Goal: Complete application form: Complete application form

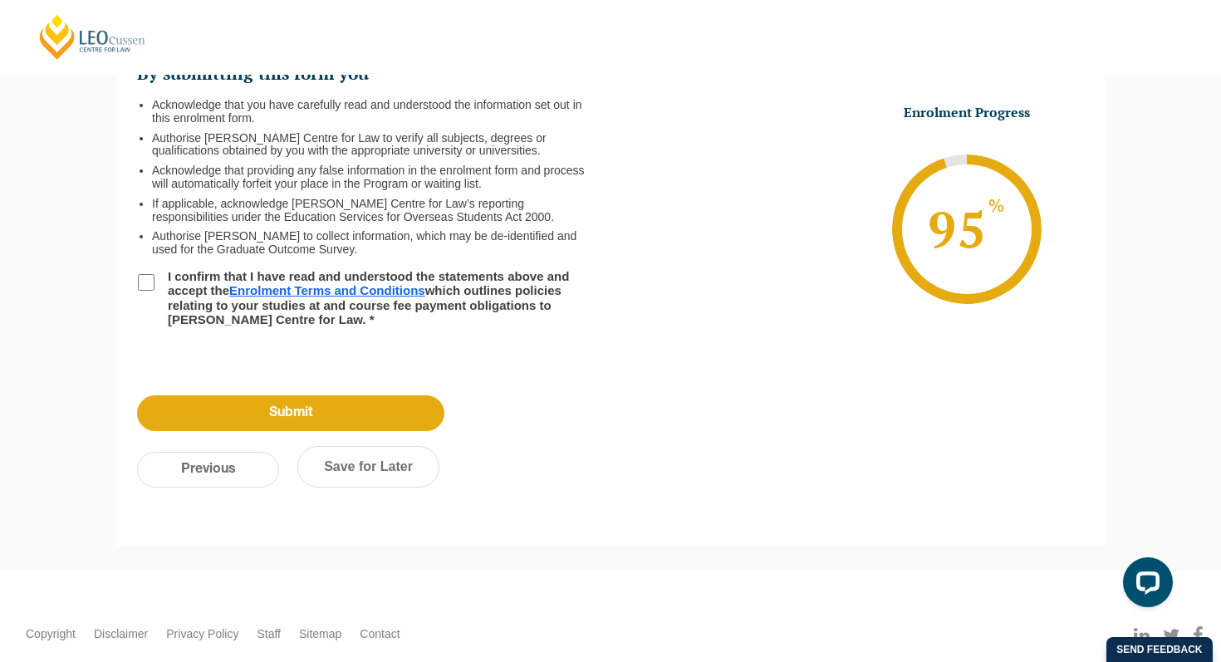
scroll to position [281, 0]
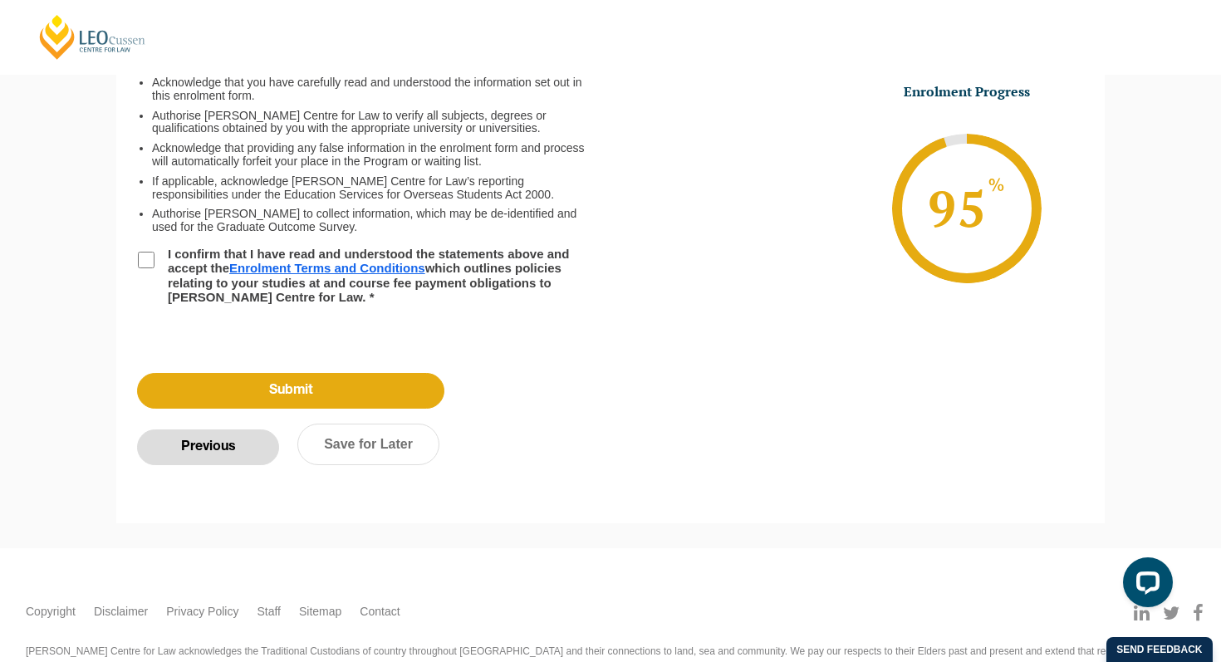
click at [207, 443] on input "Previous" at bounding box center [208, 447] width 142 height 36
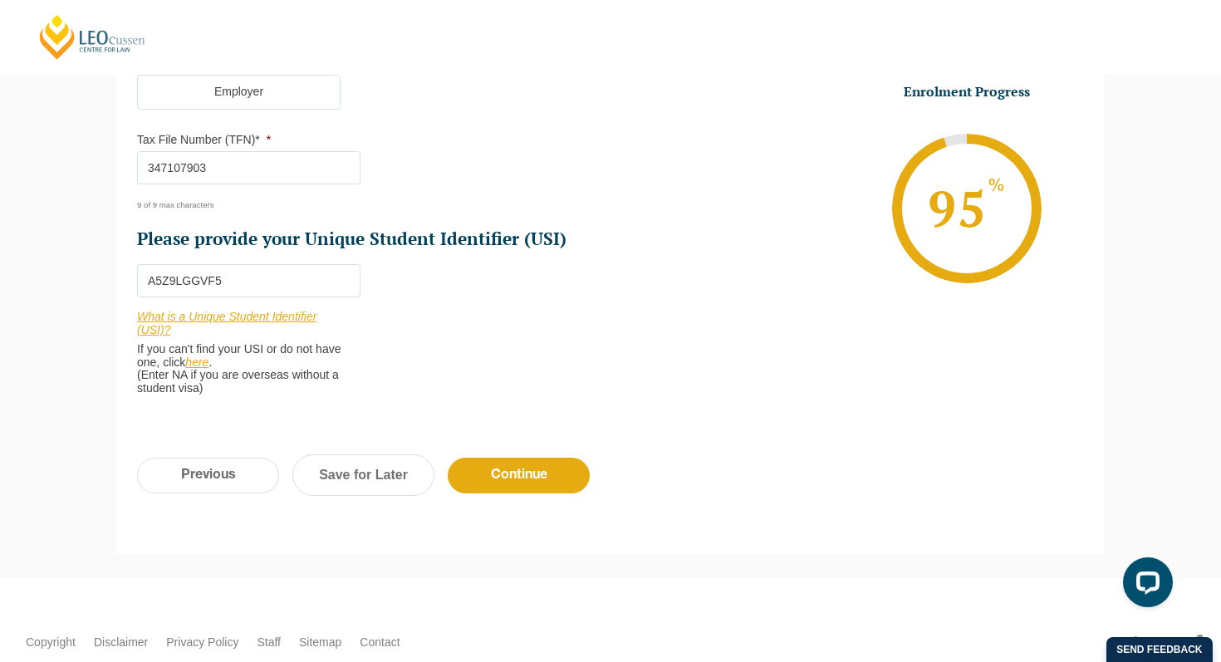
scroll to position [719, 0]
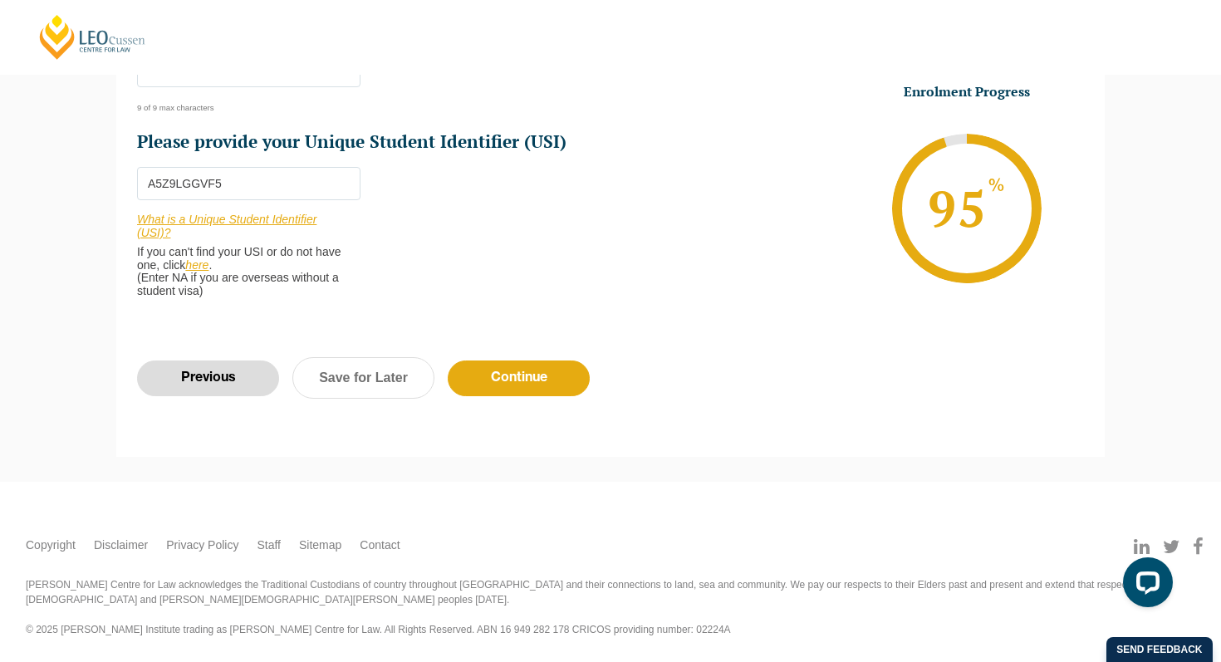
click at [219, 379] on input "Previous" at bounding box center [208, 378] width 142 height 36
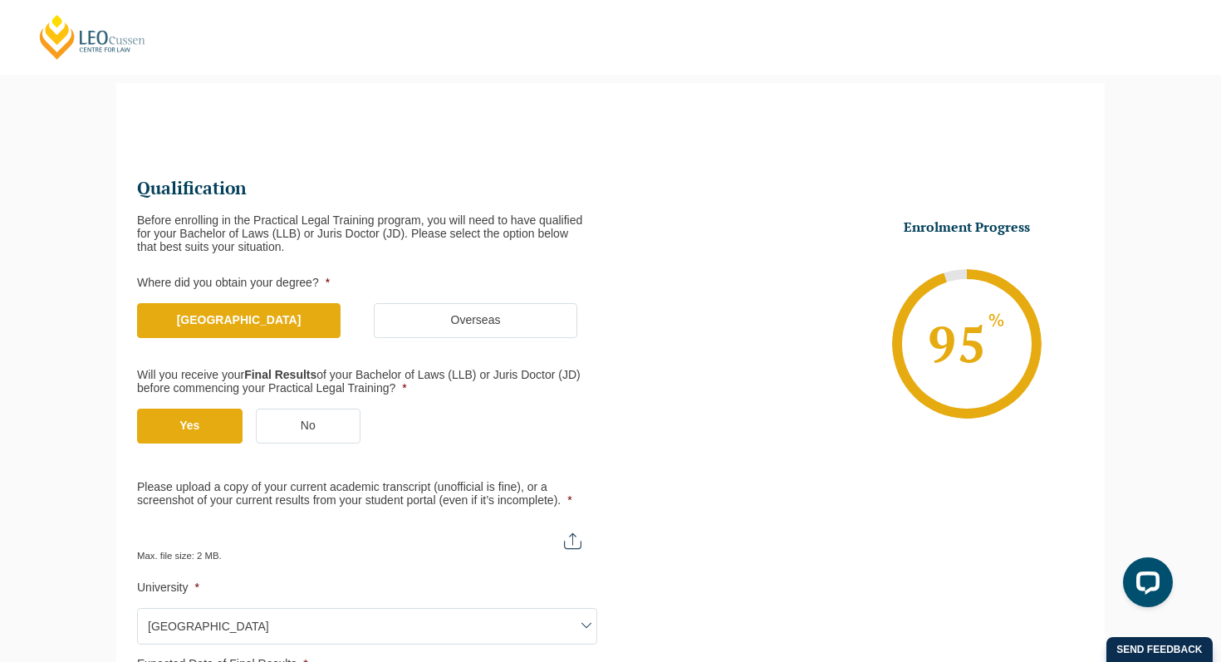
scroll to position [547, 0]
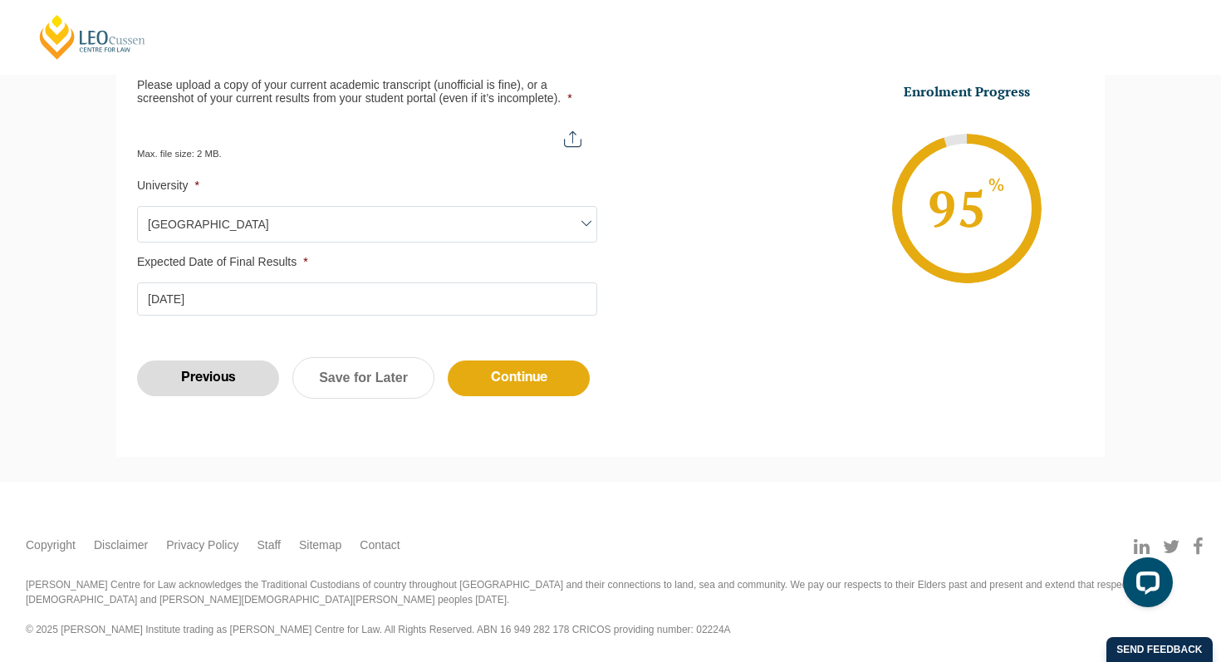
click at [216, 378] on input "Previous" at bounding box center [208, 378] width 142 height 36
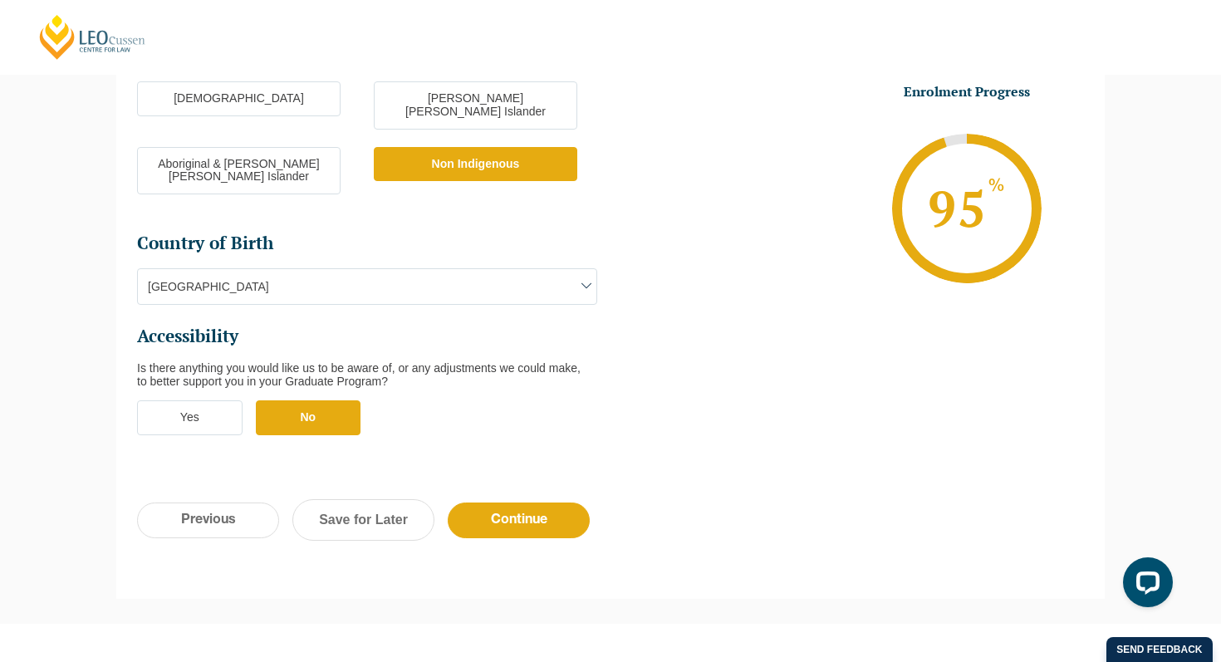
scroll to position [554, 0]
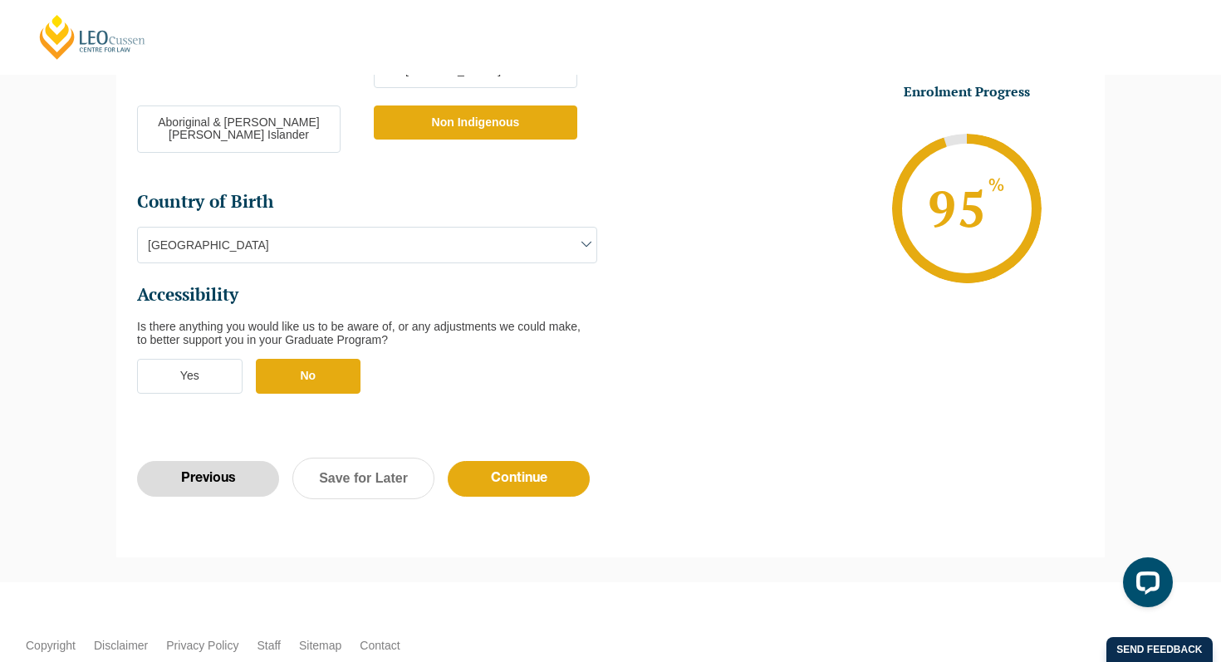
click at [196, 461] on input "Previous" at bounding box center [208, 479] width 142 height 36
select select "Online Part Time Learning"
select select "National ([GEOGRAPHIC_DATA]/[GEOGRAPHIC_DATA], [GEOGRAPHIC_DATA], [GEOGRAPHIC_D…"
select select
select select "[DATE] ([DATE] to [DATE])"
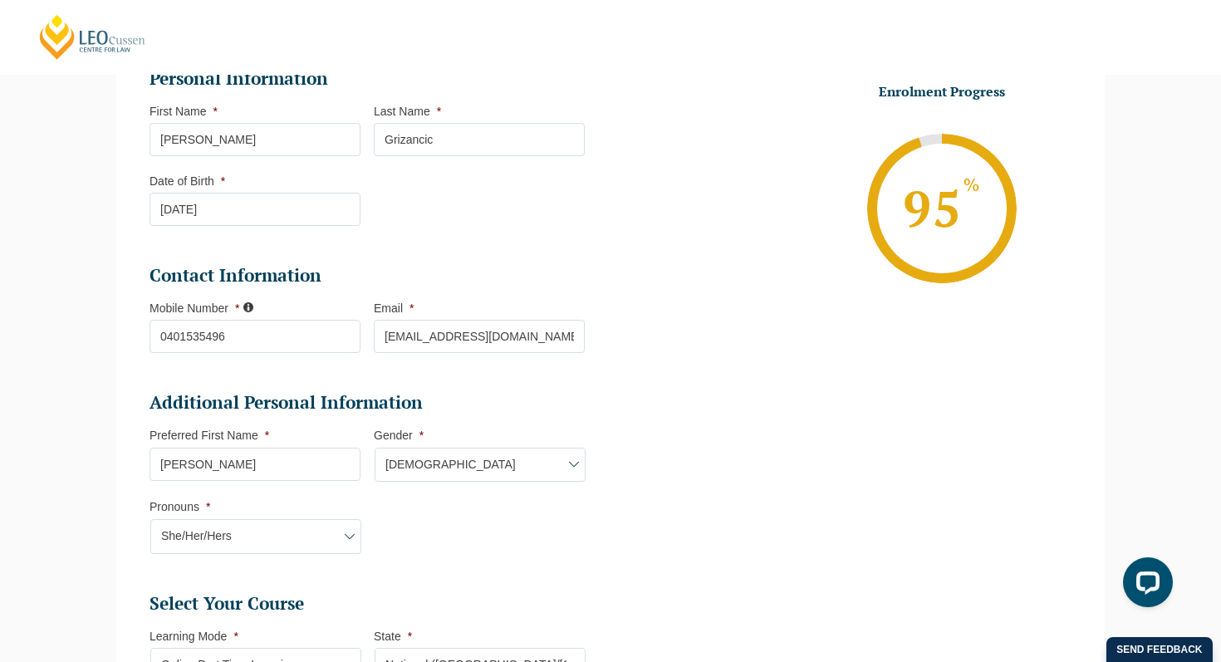
scroll to position [275, 0]
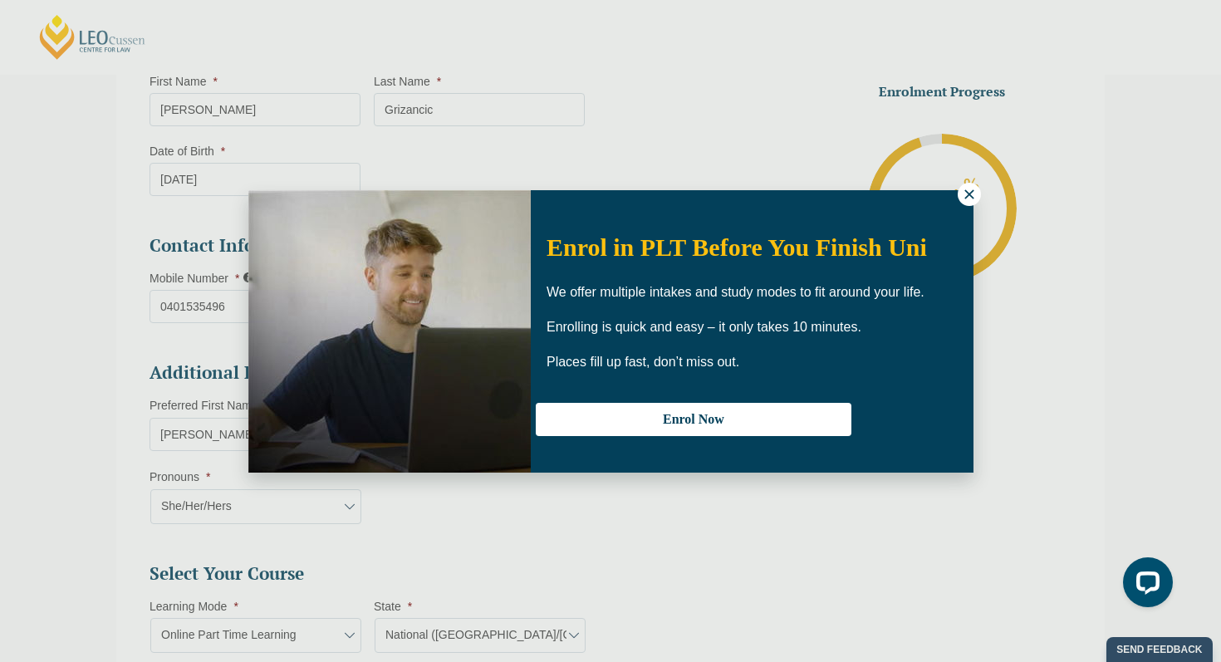
click at [967, 192] on icon at bounding box center [968, 193] width 9 height 9
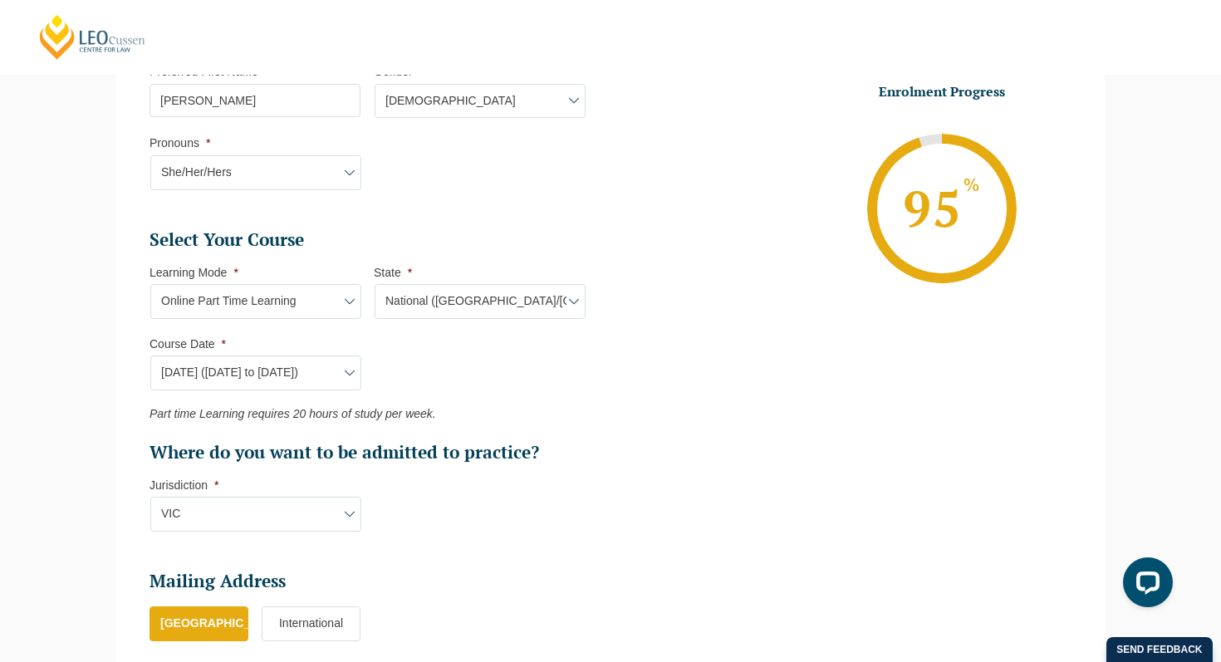
scroll to position [614, 0]
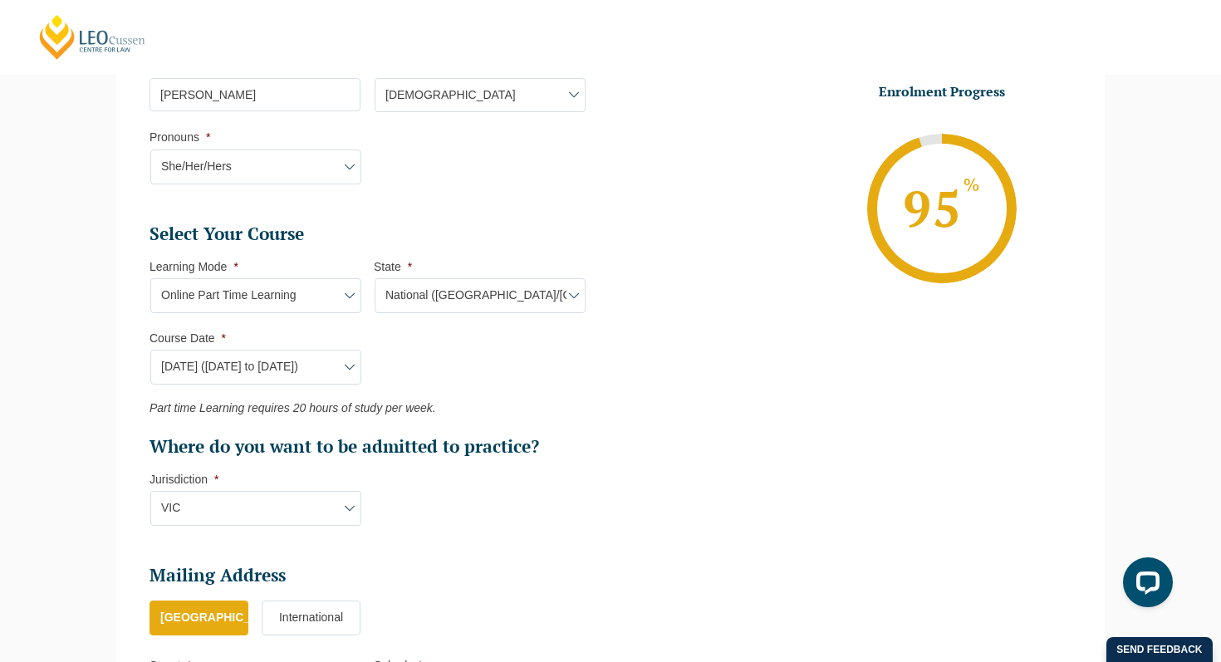
click at [350, 300] on select "Learning Mode* Online Full Time Learning Online Part Time Learning Blended Full…" at bounding box center [255, 295] width 211 height 35
click at [150, 279] on select "Learning Mode* Online Full Time Learning Online Part Time Learning Blended Full…" at bounding box center [255, 295] width 211 height 35
click at [550, 294] on select "State* National ([GEOGRAPHIC_DATA]/[GEOGRAPHIC_DATA], [GEOGRAPHIC_DATA], [GEOGR…" at bounding box center [480, 295] width 211 height 35
select select
click at [375, 279] on select "State* National ([GEOGRAPHIC_DATA]/[GEOGRAPHIC_DATA], [GEOGRAPHIC_DATA], [GEOGR…" at bounding box center [480, 295] width 211 height 35
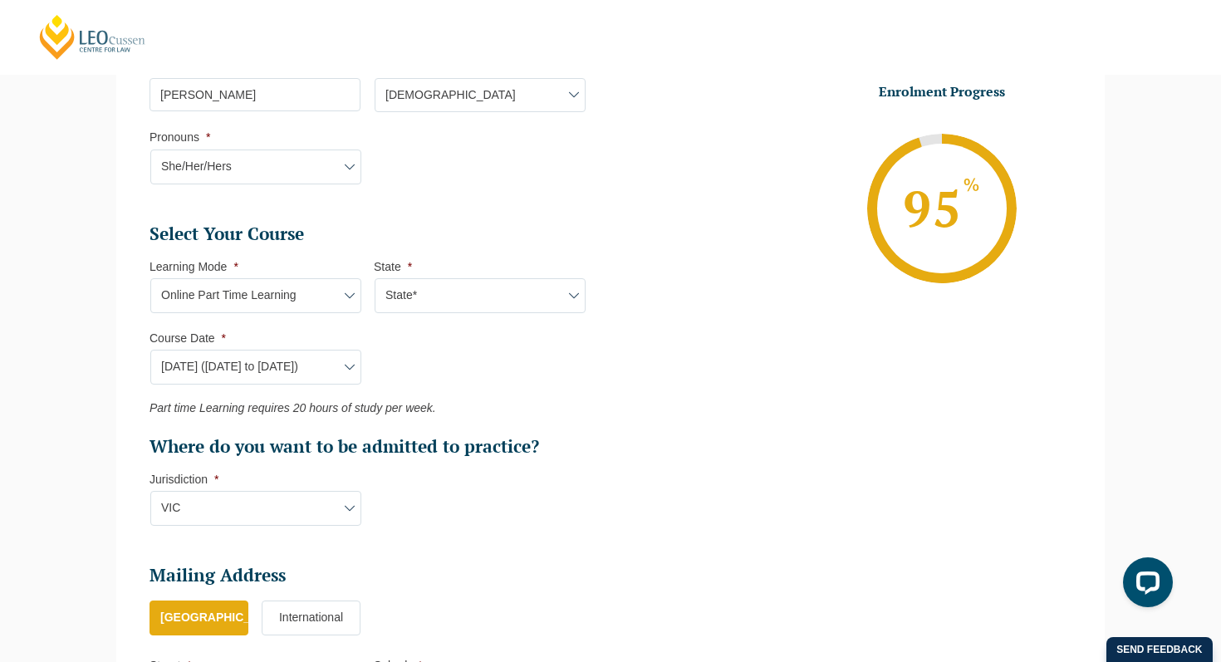
select select
click at [508, 302] on select "State* National ([GEOGRAPHIC_DATA]/[GEOGRAPHIC_DATA], [GEOGRAPHIC_DATA], [GEOGR…" at bounding box center [480, 295] width 211 height 35
select select "National ([GEOGRAPHIC_DATA]/[GEOGRAPHIC_DATA], [GEOGRAPHIC_DATA], [GEOGRAPHIC_D…"
click at [375, 279] on select "State* National ([GEOGRAPHIC_DATA]/[GEOGRAPHIC_DATA], [GEOGRAPHIC_DATA], [GEOGR…" at bounding box center [480, 295] width 211 height 35
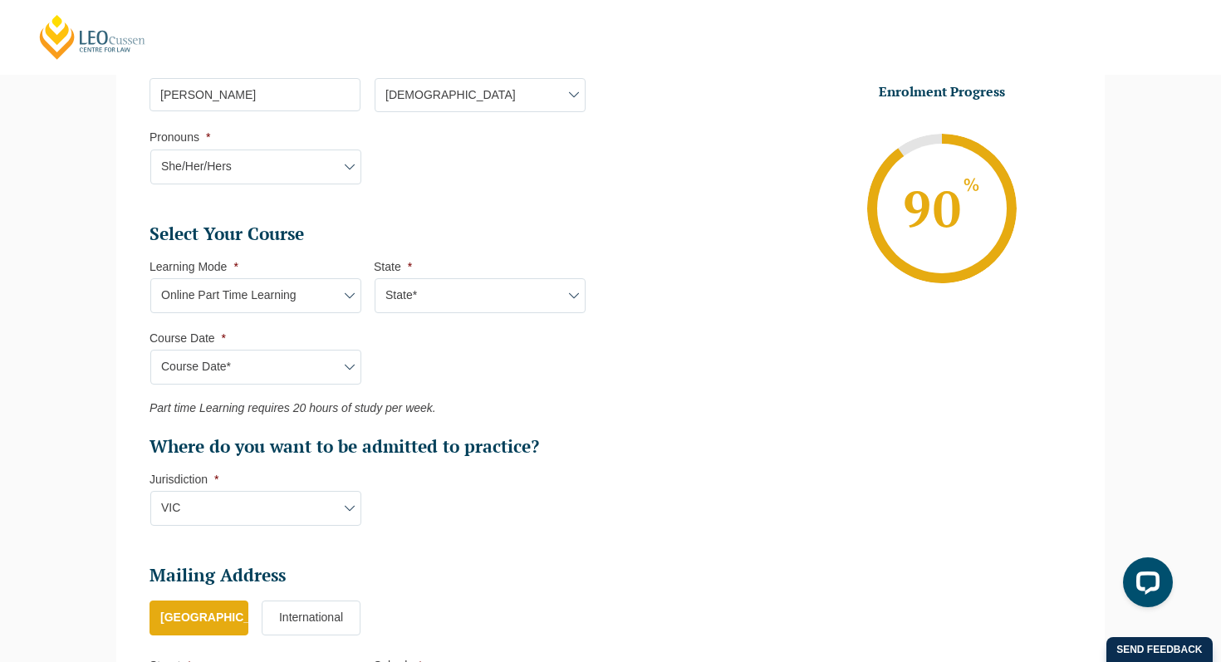
click at [193, 379] on select "Course Date* [DATE] ([DATE] to [DATE]) [DATE] ([DATE] to [DATE]) [DATE] ([DATE]…" at bounding box center [255, 367] width 211 height 35
select select "[DATE] ([DATE] to [DATE])"
click at [150, 350] on select "Course Date* [DATE] ([DATE] to [DATE]) [DATE] ([DATE] to [DATE]) [DATE] ([DATE]…" at bounding box center [255, 367] width 211 height 35
type input "Intake [DATE] PT"
type input "Practical Legal Training (NAT)"
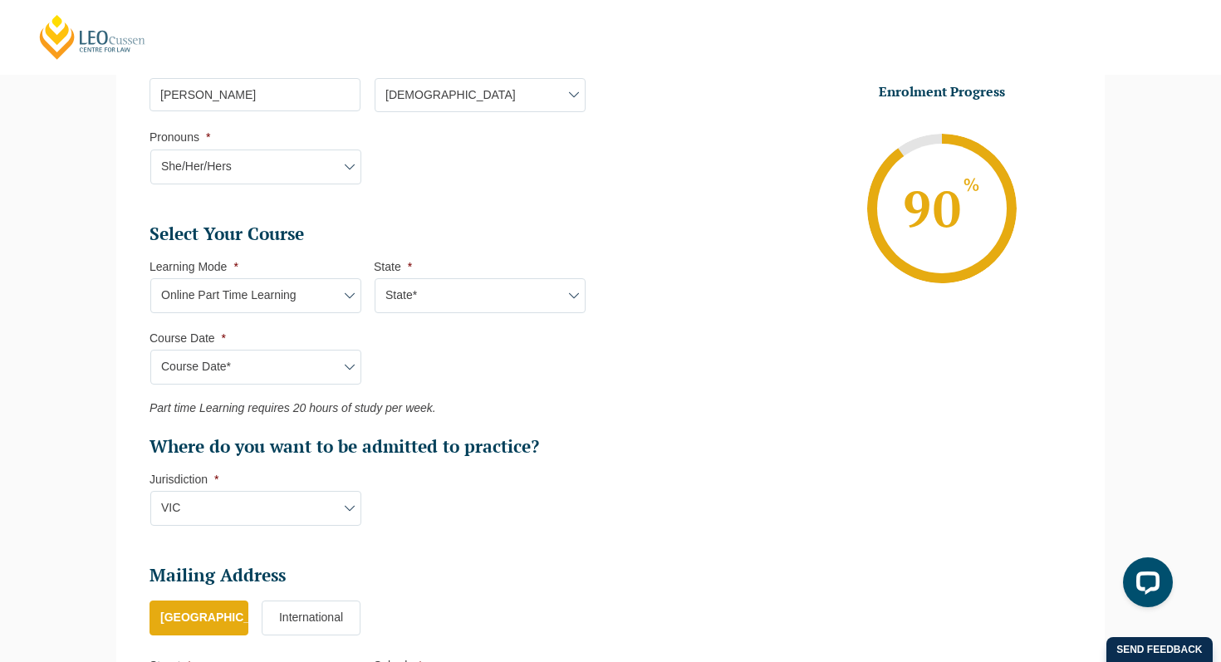
select select "NAT PLT (MAR) 2026 Part Time Online"
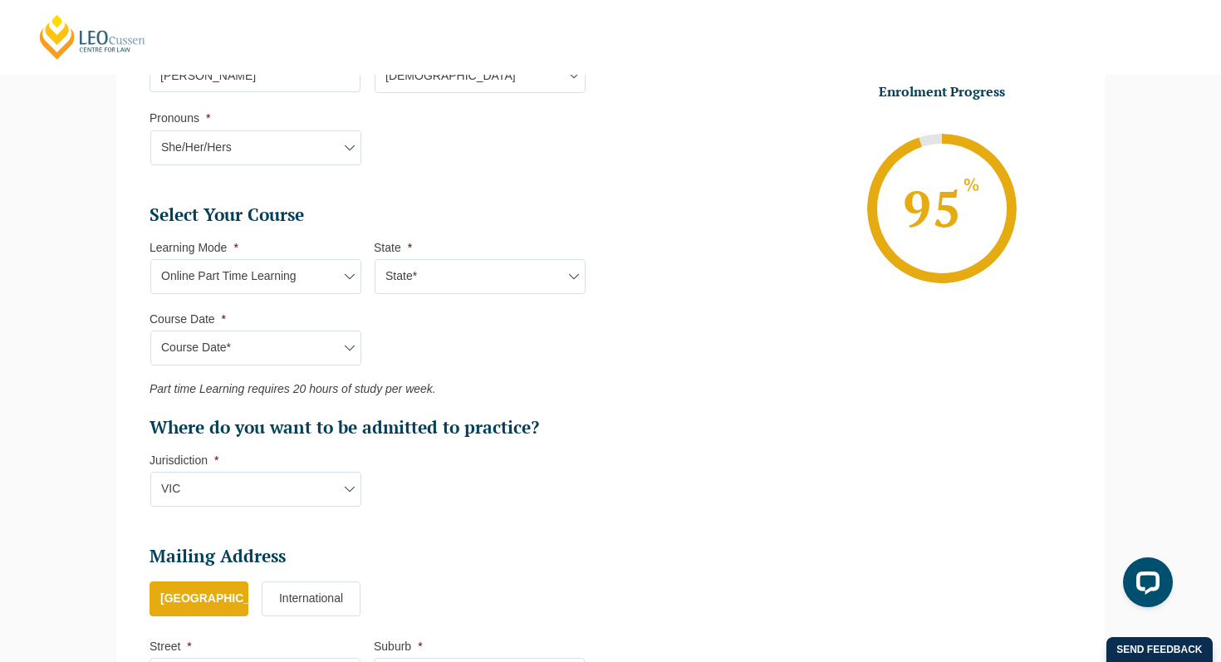
scroll to position [634, 0]
click at [330, 348] on select "Course Date* [DATE] ([DATE] to [DATE]) [DATE] ([DATE] to [DATE]) [DATE] ([DATE]…" at bounding box center [255, 347] width 211 height 35
click at [150, 331] on select "Course Date* [DATE] ([DATE] to [DATE]) [DATE] ([DATE] to [DATE]) [DATE] ([DATE]…" at bounding box center [255, 347] width 211 height 35
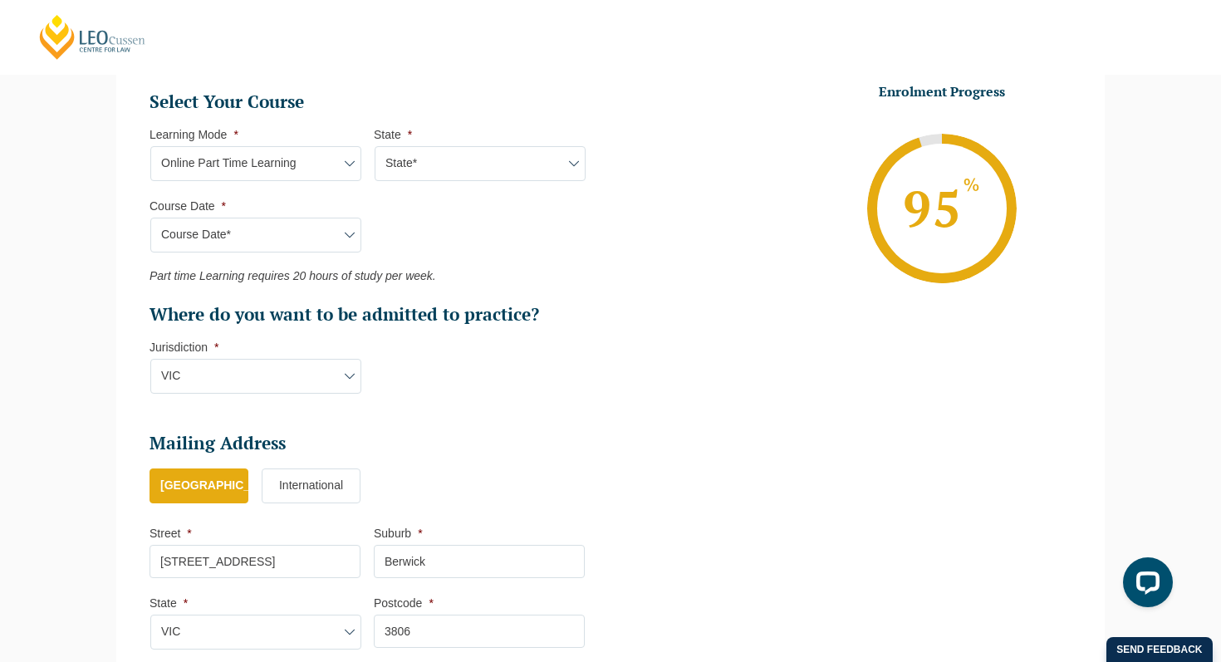
scroll to position [918, 0]
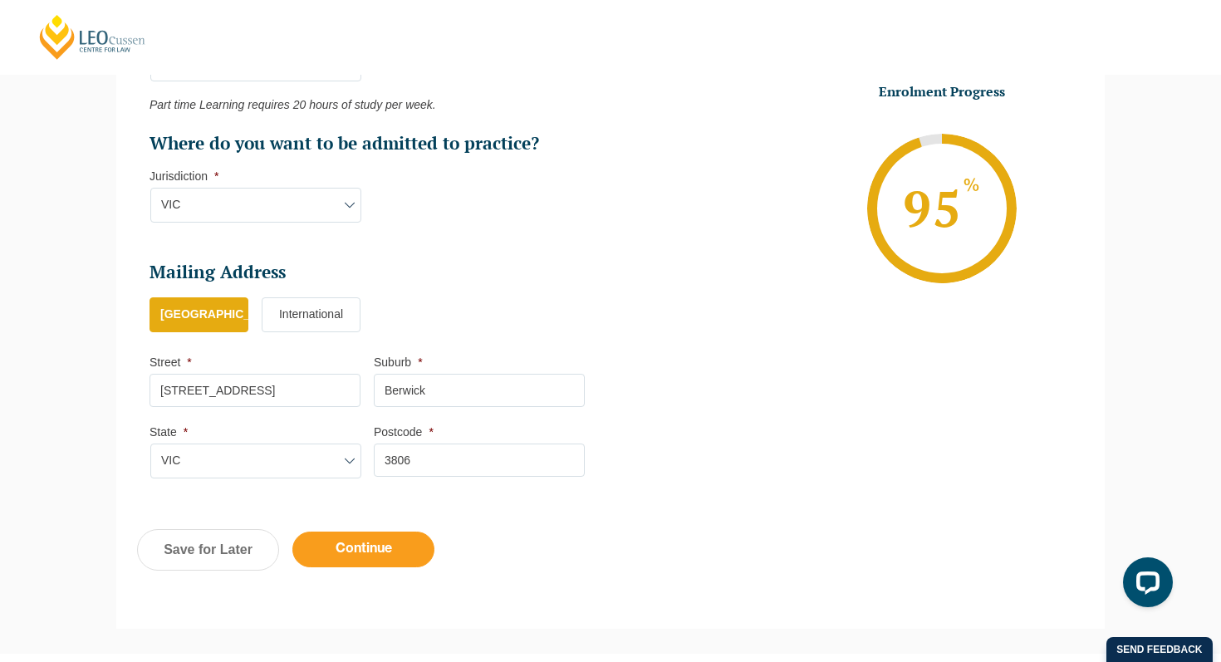
click at [380, 555] on input "Continue" at bounding box center [363, 549] width 142 height 36
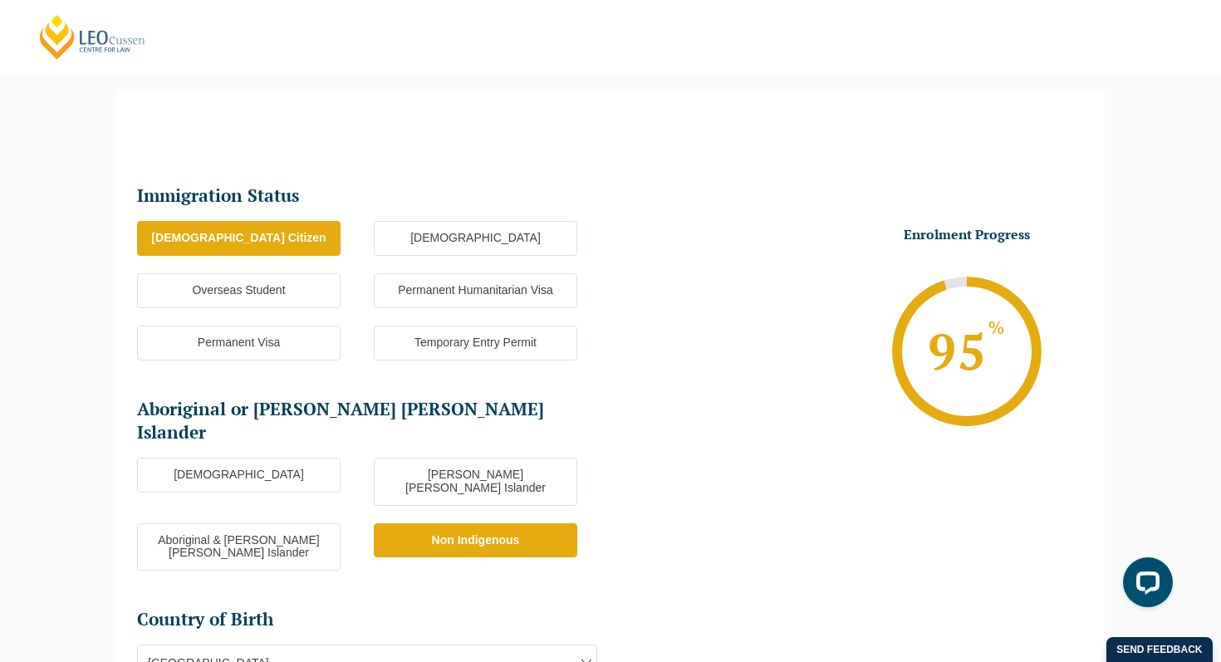
scroll to position [605, 0]
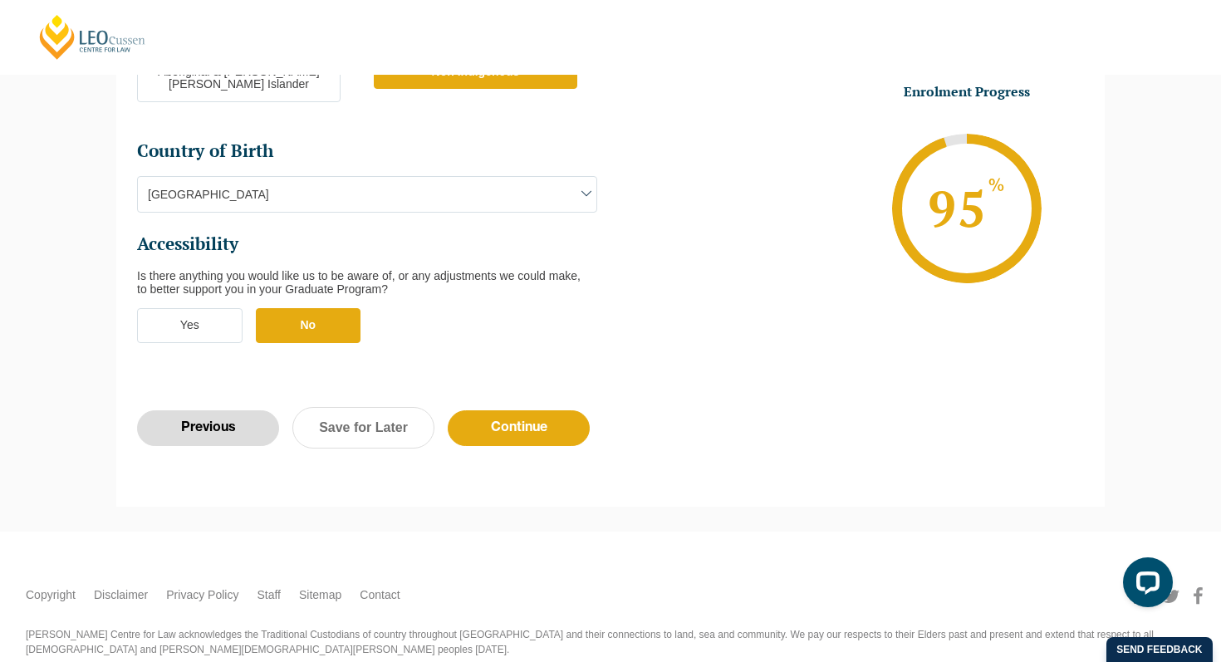
click at [228, 410] on input "Previous" at bounding box center [208, 428] width 142 height 36
select select "Online Part Time Learning"
select select "National ([GEOGRAPHIC_DATA]/[GEOGRAPHIC_DATA], [GEOGRAPHIC_DATA], [GEOGRAPHIC_D…"
select select
select select "[DATE] ([DATE] to [DATE])"
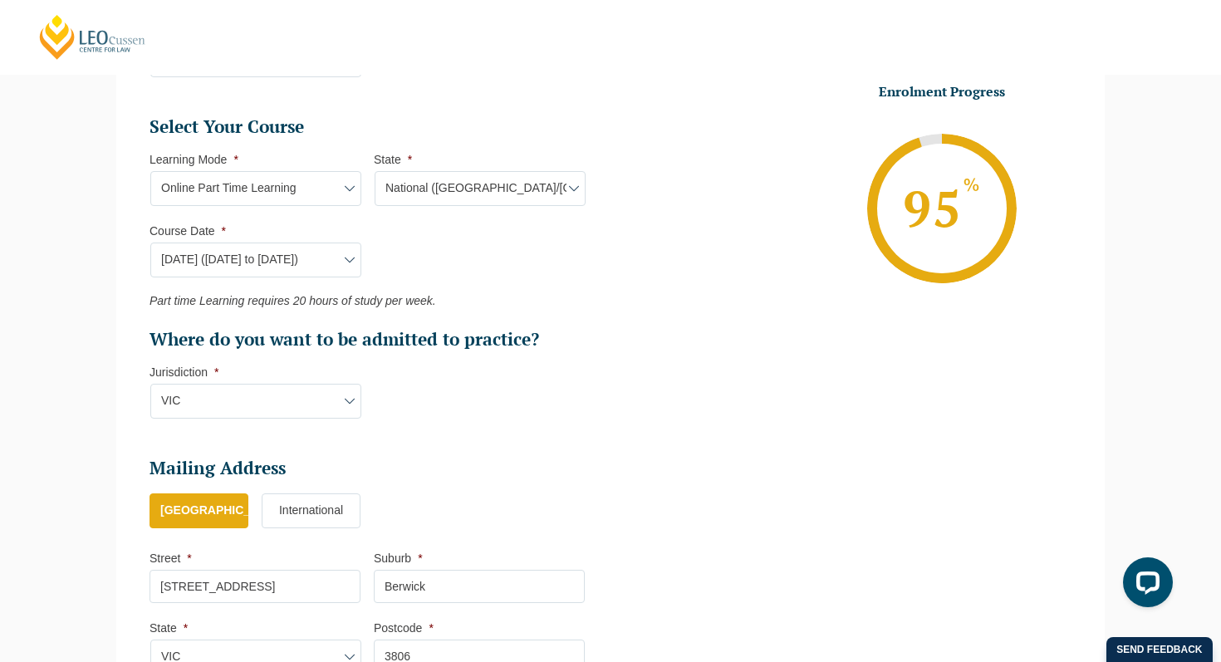
scroll to position [730, 0]
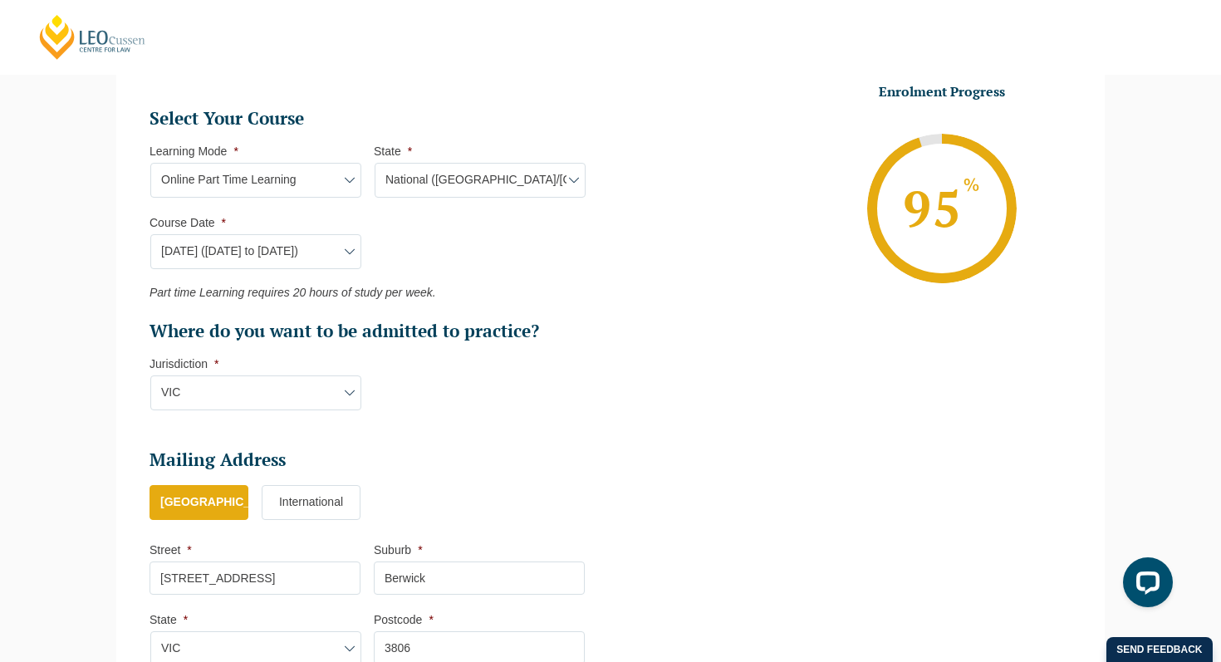
click at [322, 252] on select "Course Date* [DATE] ([DATE] to [DATE]) [DATE] ([DATE] to [DATE]) [DATE] ([DATE]…" at bounding box center [255, 251] width 211 height 35
click at [150, 235] on select "Course Date* [DATE] ([DATE] to [DATE]) [DATE] ([DATE] to [DATE]) [DATE] ([DATE]…" at bounding box center [255, 251] width 211 height 35
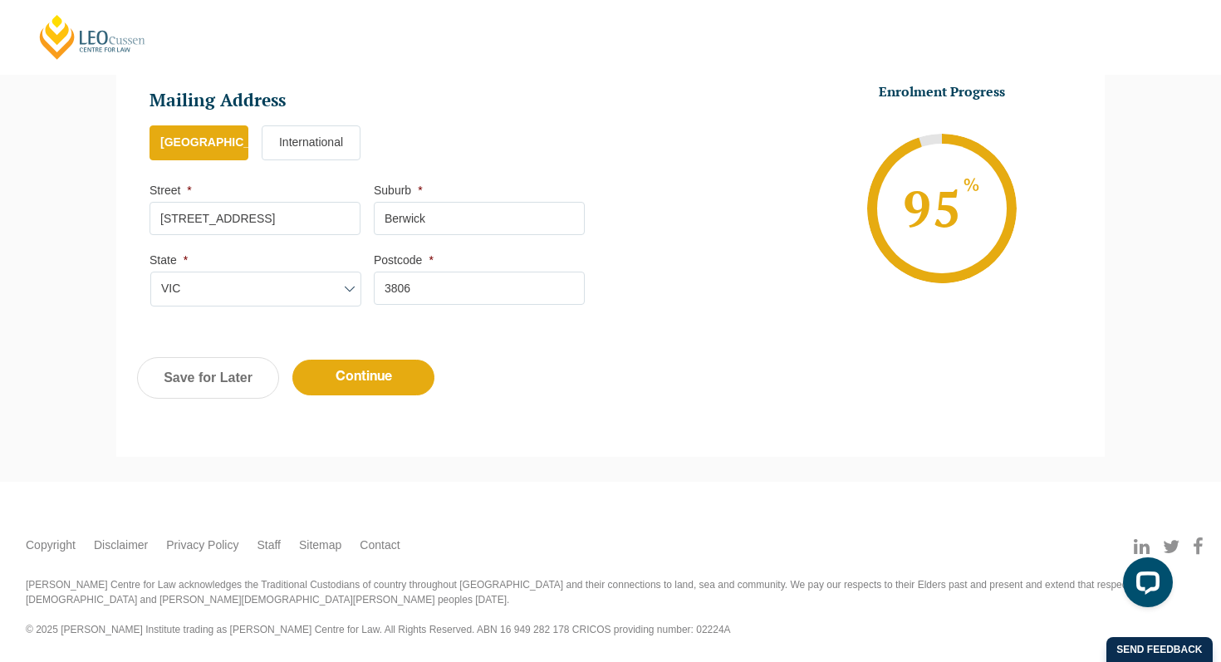
scroll to position [1085, 0]
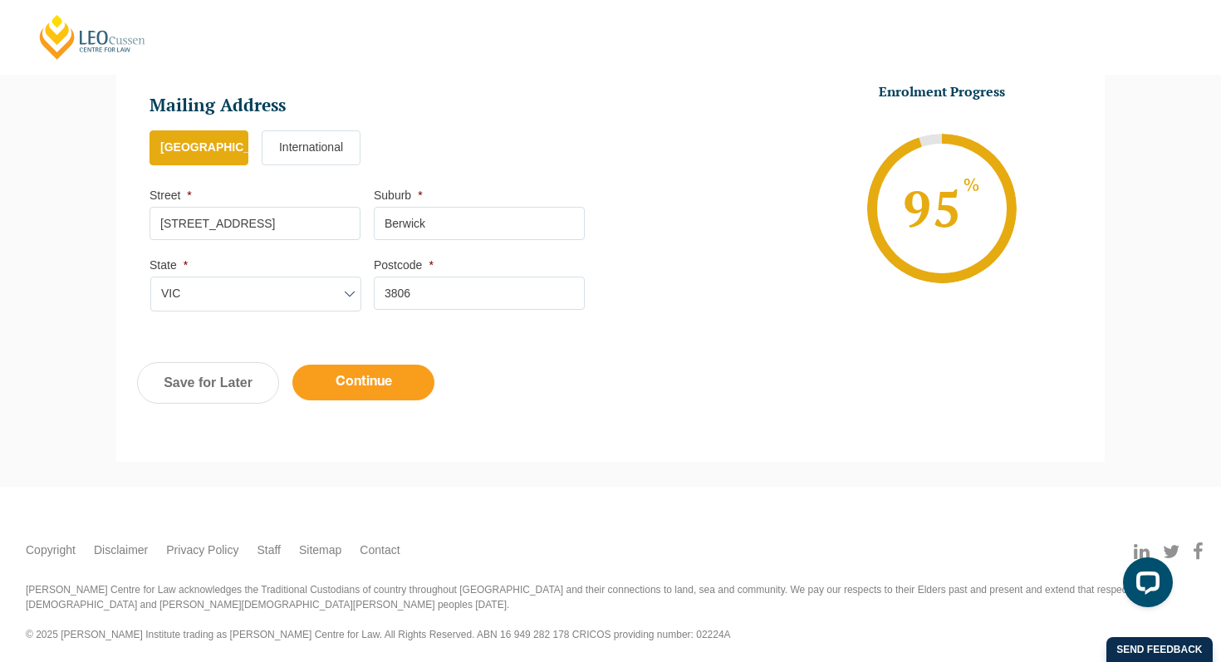
click at [338, 382] on input "Continue" at bounding box center [363, 383] width 142 height 36
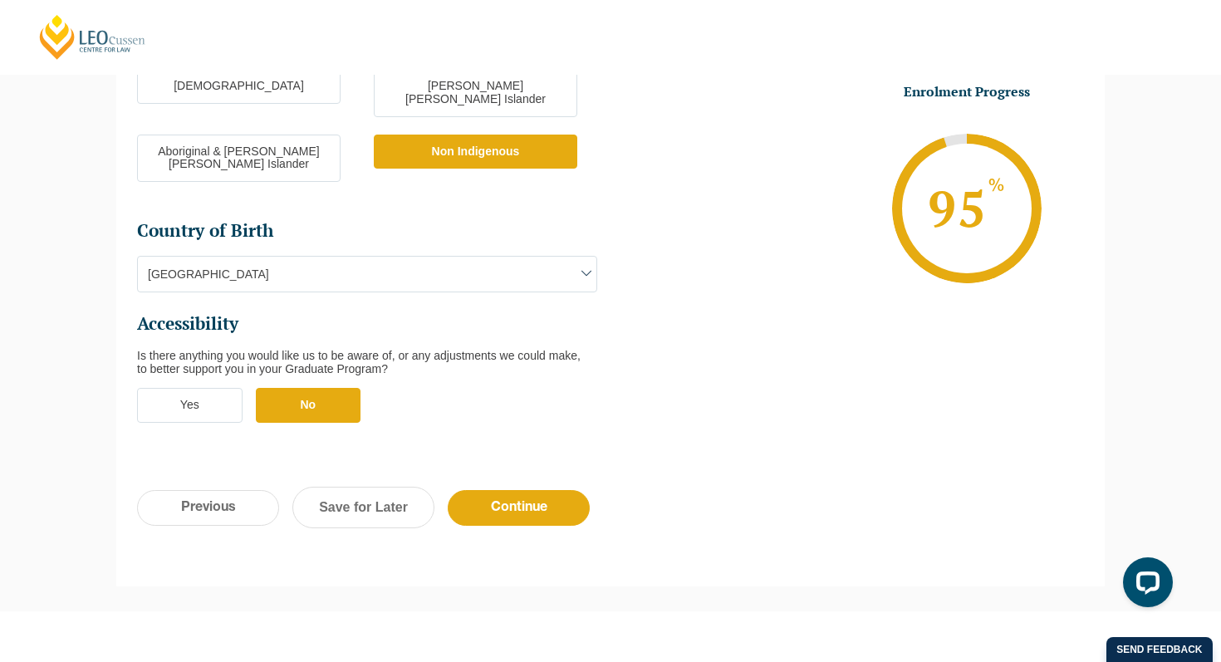
scroll to position [527, 0]
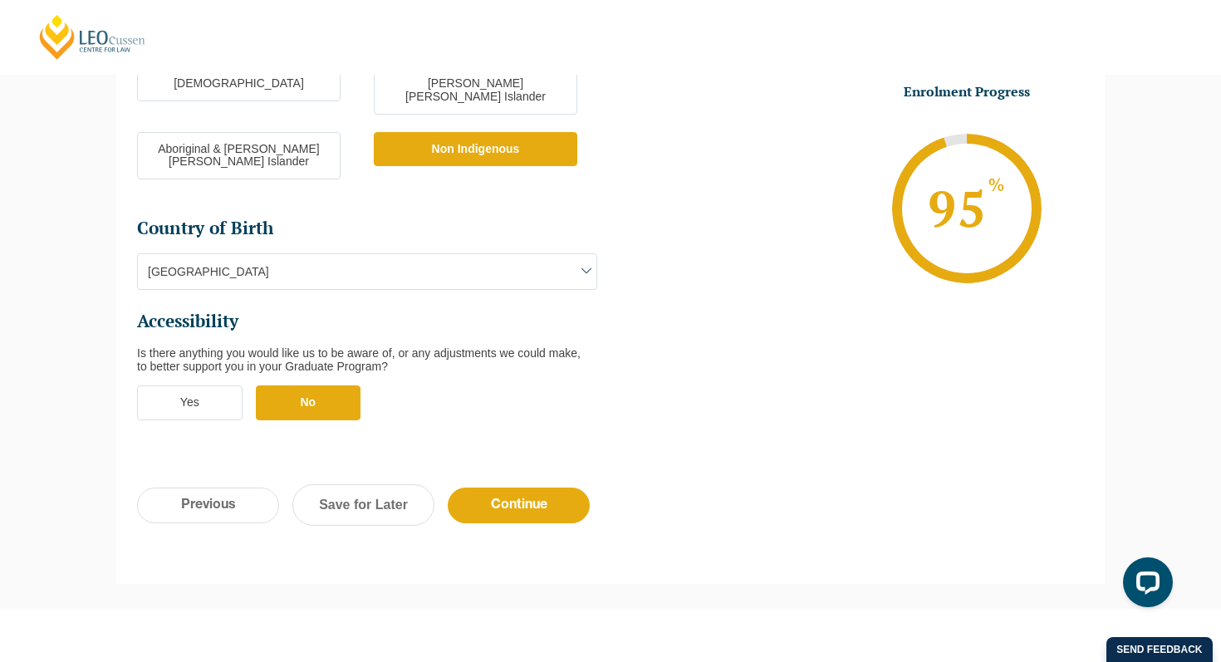
click at [181, 385] on label "Yes" at bounding box center [189, 402] width 105 height 35
click at [0, 0] on input "Yes" at bounding box center [0, 0] width 0 height 0
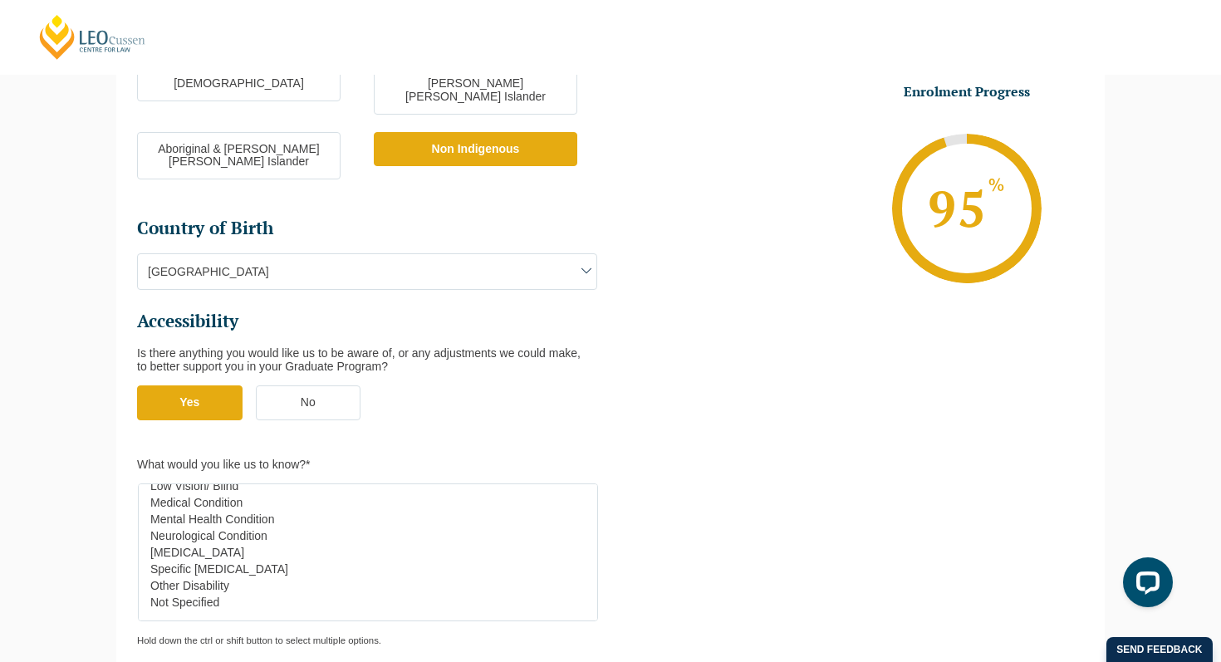
scroll to position [70, 0]
click at [336, 385] on label "No" at bounding box center [308, 402] width 105 height 35
click at [0, 0] on input "No" at bounding box center [0, 0] width 0 height 0
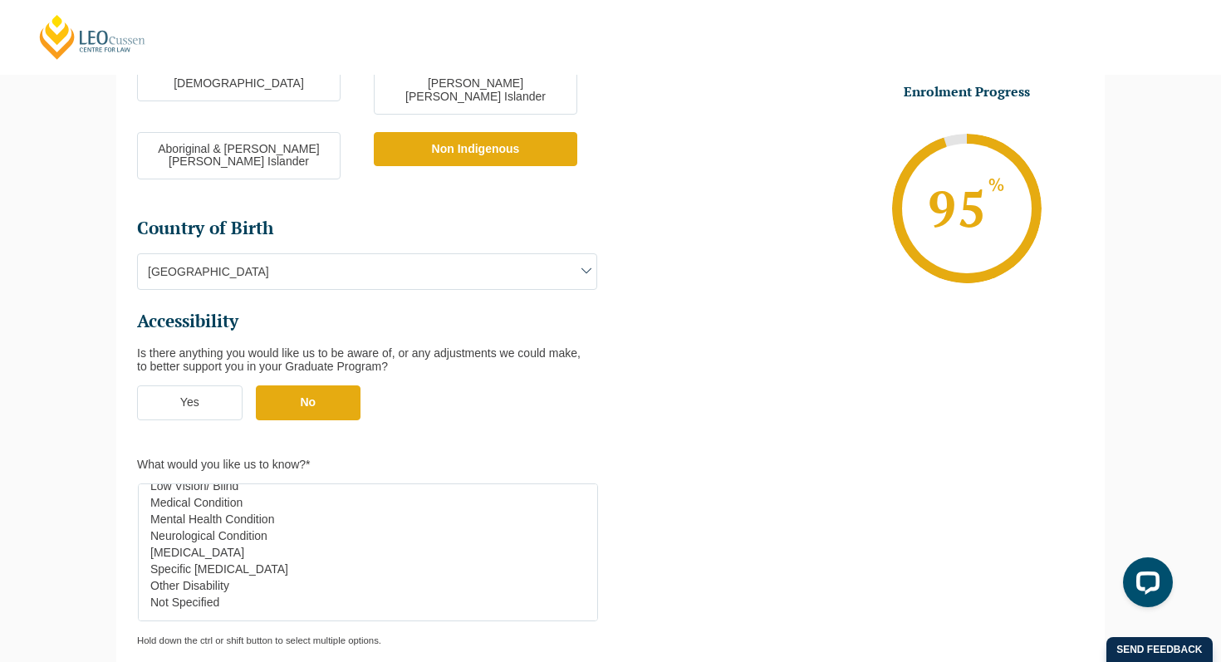
select select
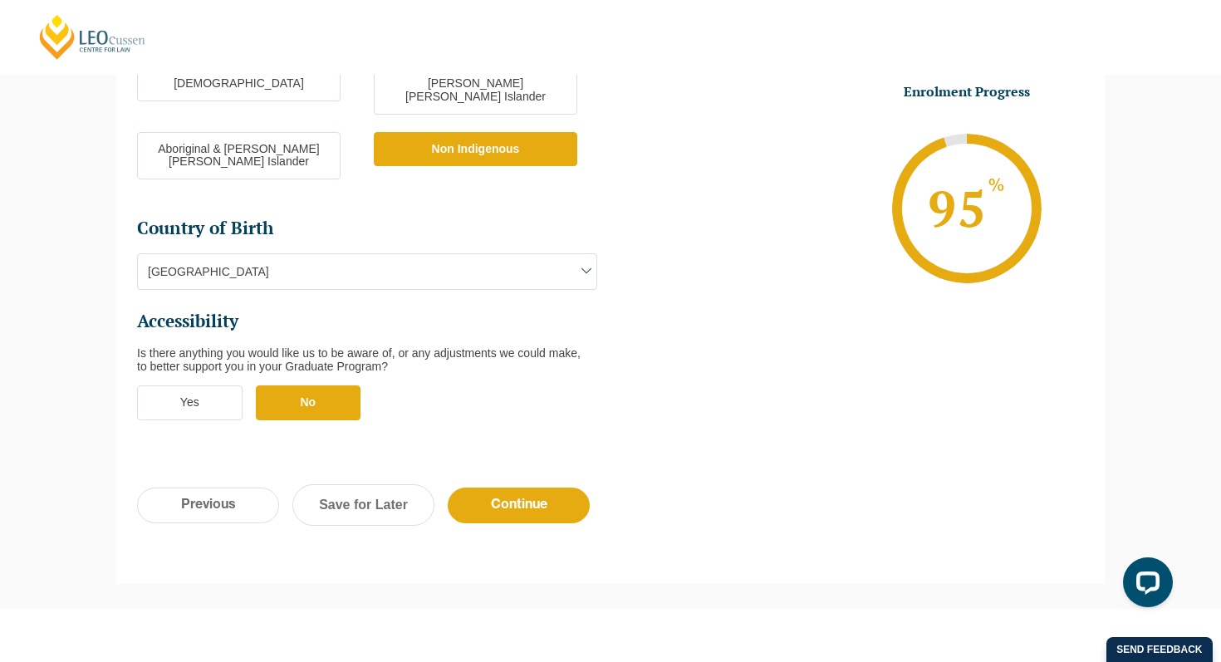
click at [211, 385] on label "Yes" at bounding box center [189, 402] width 105 height 35
click at [0, 0] on input "Yes" at bounding box center [0, 0] width 0 height 0
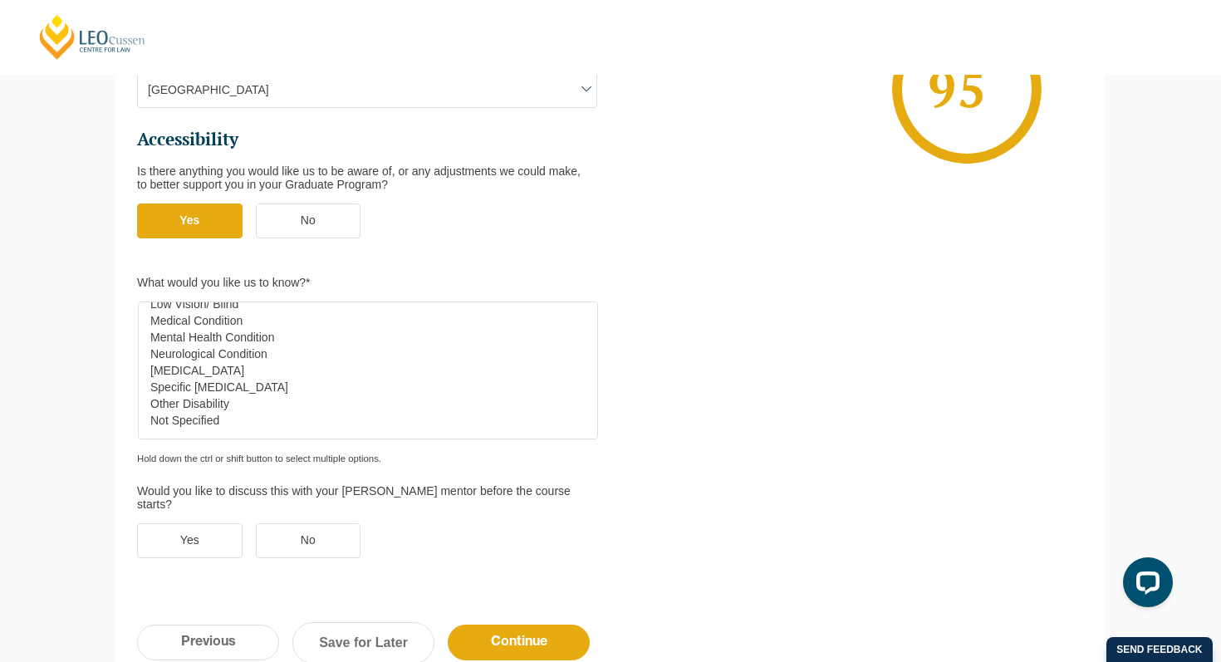
scroll to position [708, 0]
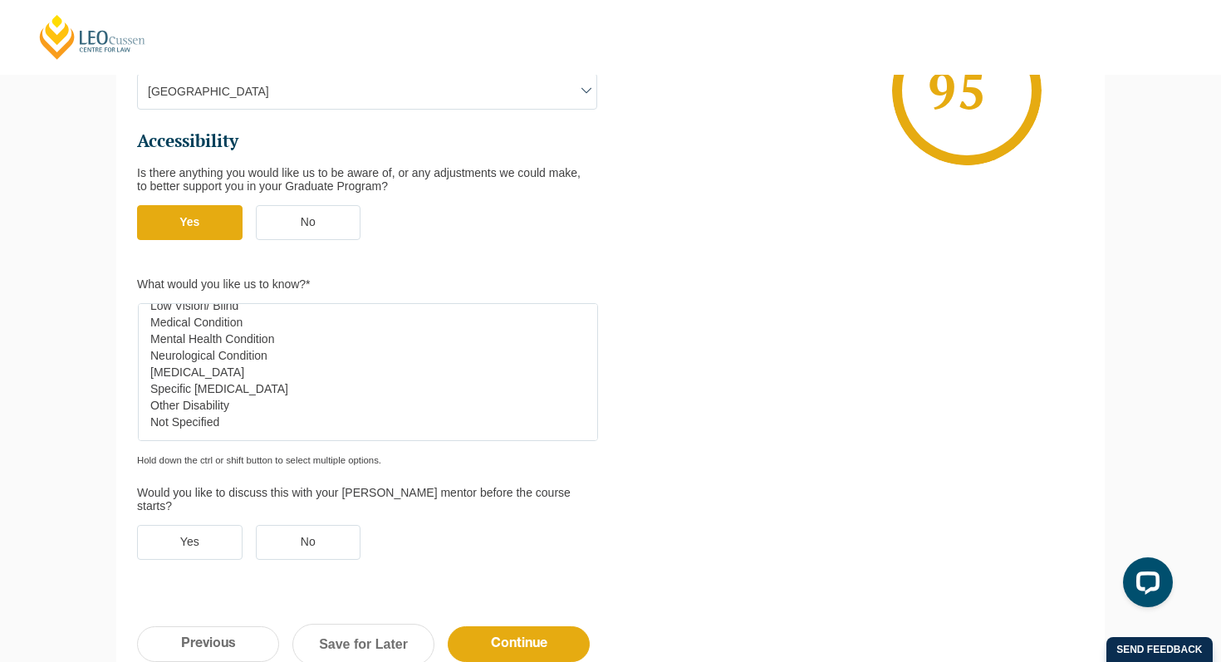
click at [302, 205] on label "No" at bounding box center [308, 222] width 105 height 35
click at [0, 0] on input "No" at bounding box center [0, 0] width 0 height 0
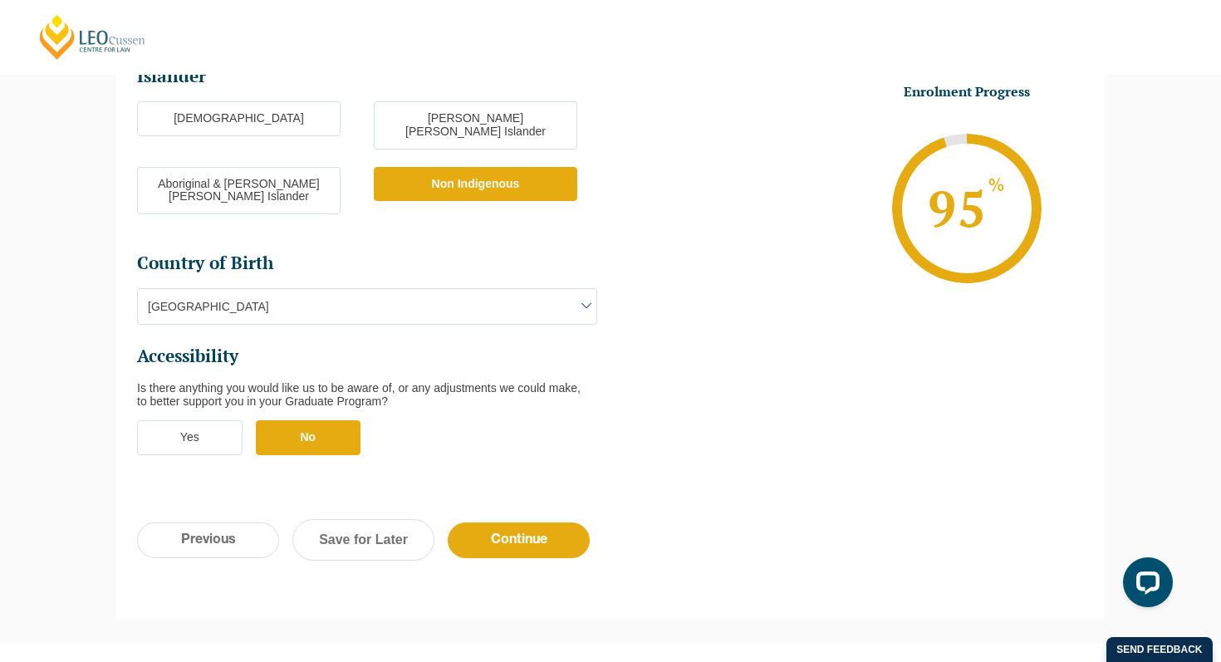
scroll to position [499, 0]
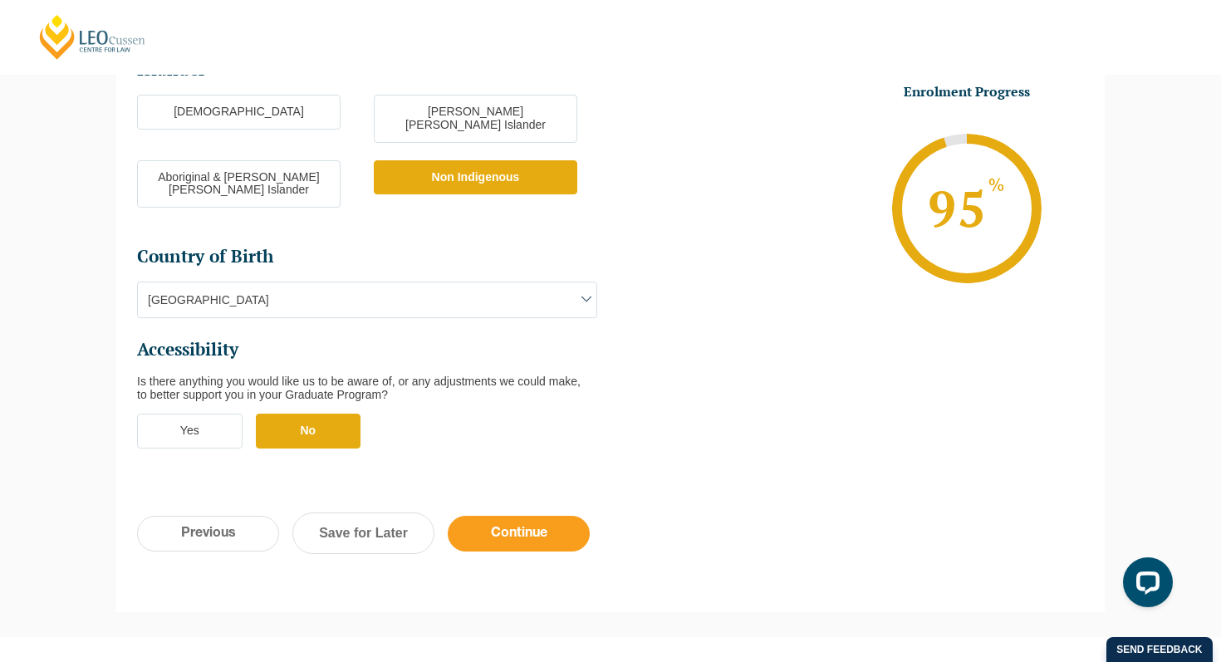
click at [479, 516] on input "Continue" at bounding box center [519, 534] width 142 height 36
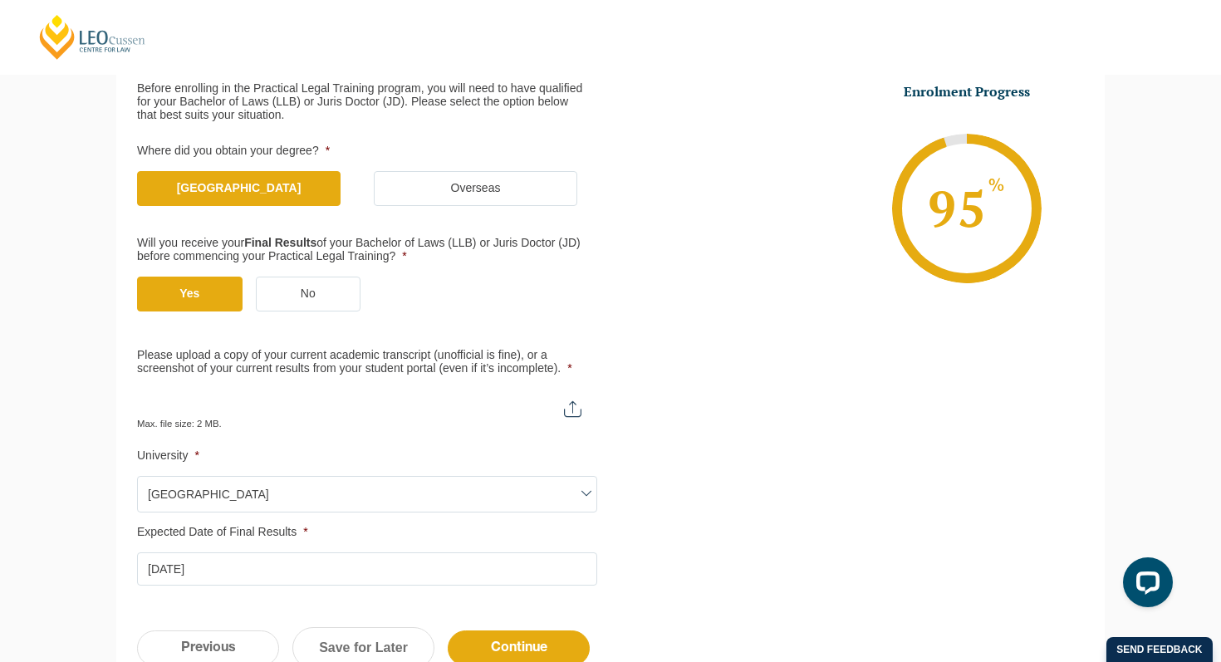
scroll to position [461, 0]
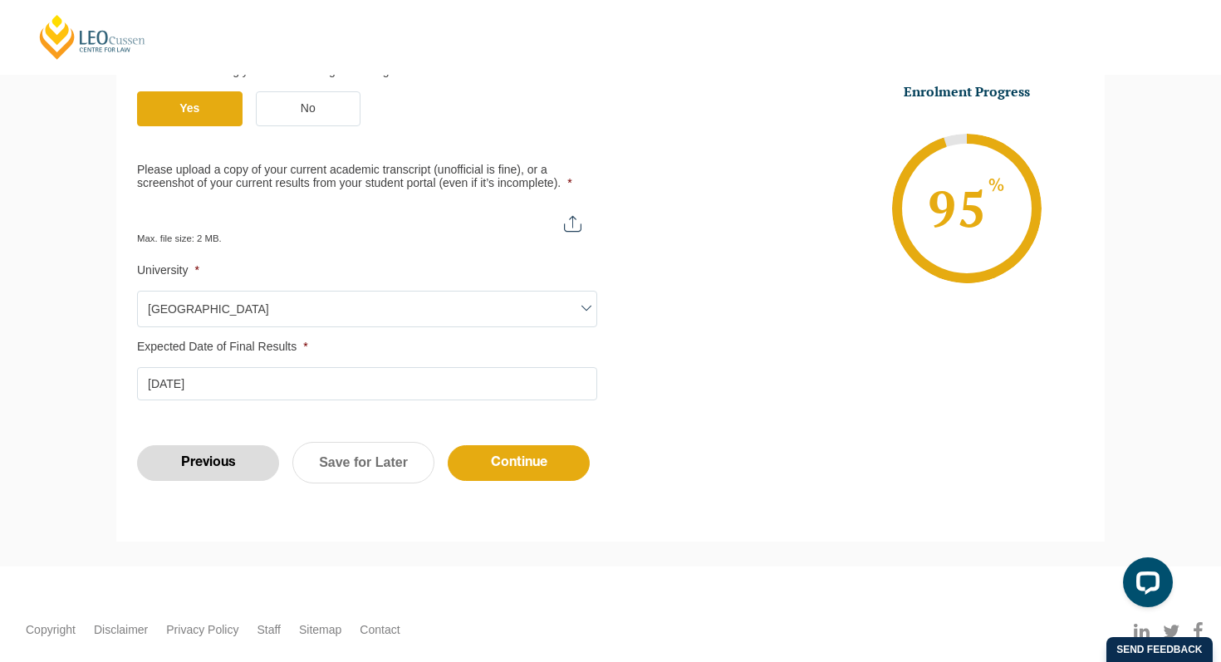
click at [216, 461] on input "Previous" at bounding box center [208, 463] width 142 height 36
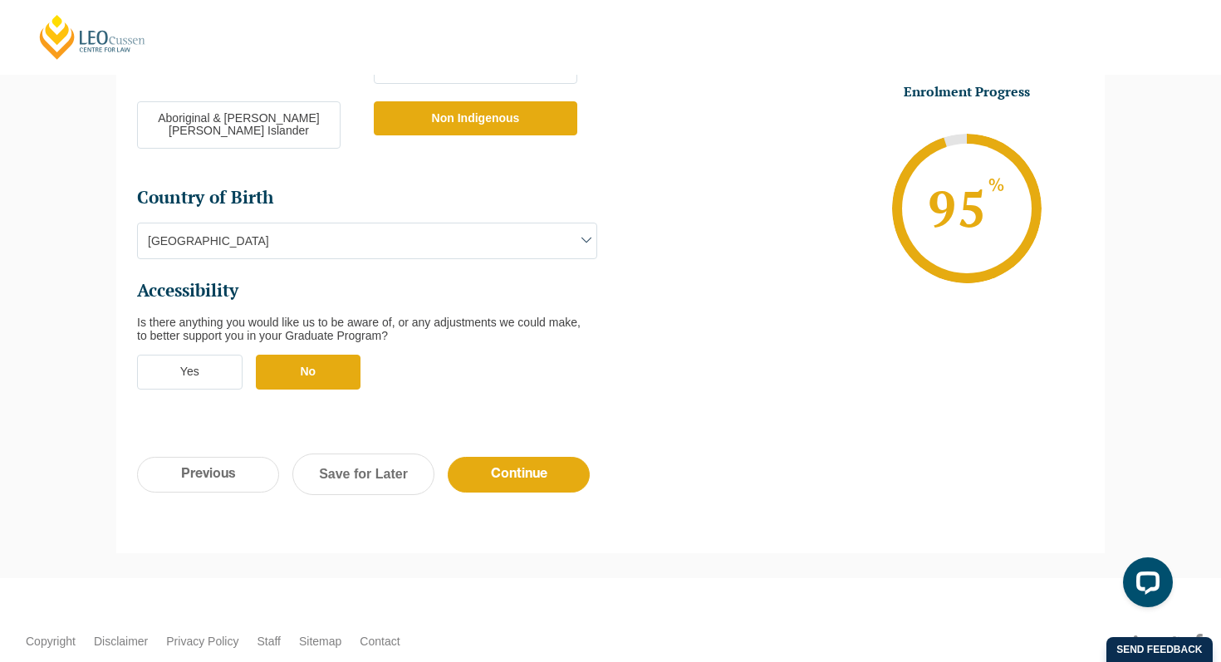
scroll to position [605, 0]
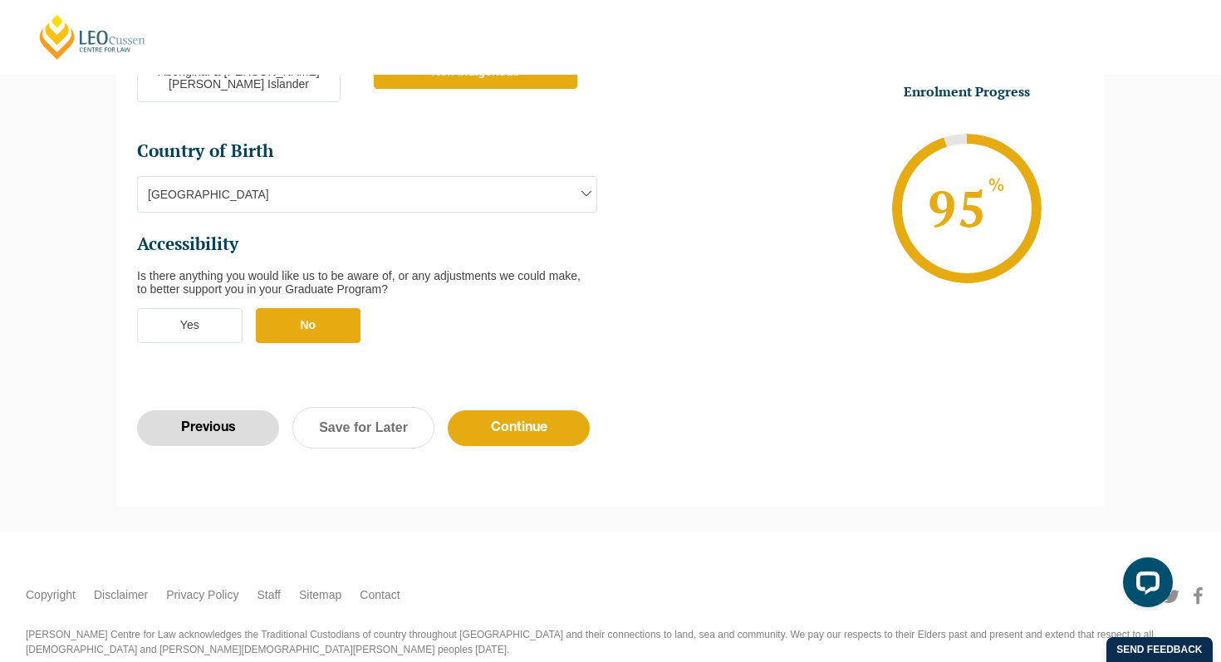
click at [204, 410] on input "Previous" at bounding box center [208, 428] width 142 height 36
select select "Online Part Time Learning"
select select "National ([GEOGRAPHIC_DATA]/[GEOGRAPHIC_DATA], [GEOGRAPHIC_DATA], [GEOGRAPHIC_D…"
select select
select select "[DATE] ([DATE] to [DATE])"
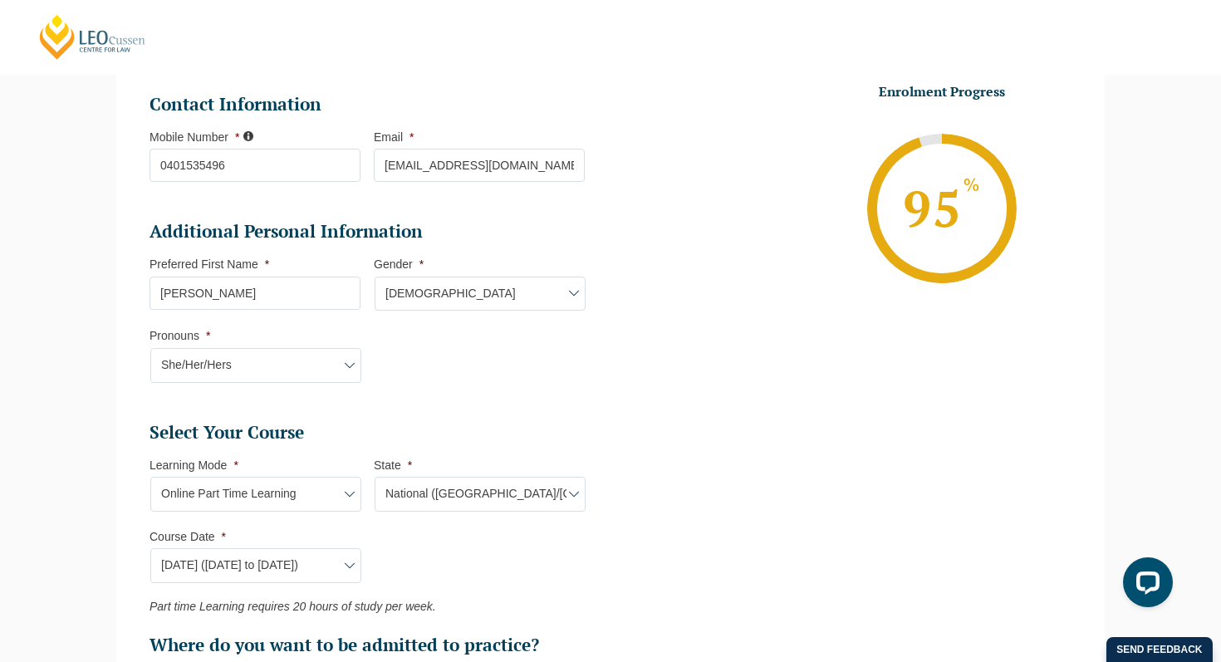
scroll to position [417, 0]
click at [285, 358] on select "Pronouns* She/Her/Hers He/Him/His They/Them/Theirs Other Prefer not to disclose" at bounding box center [255, 364] width 211 height 35
click at [150, 349] on select "Pronouns* She/Her/Hers He/Him/His They/Them/Theirs Other Prefer not to disclose" at bounding box center [255, 364] width 211 height 35
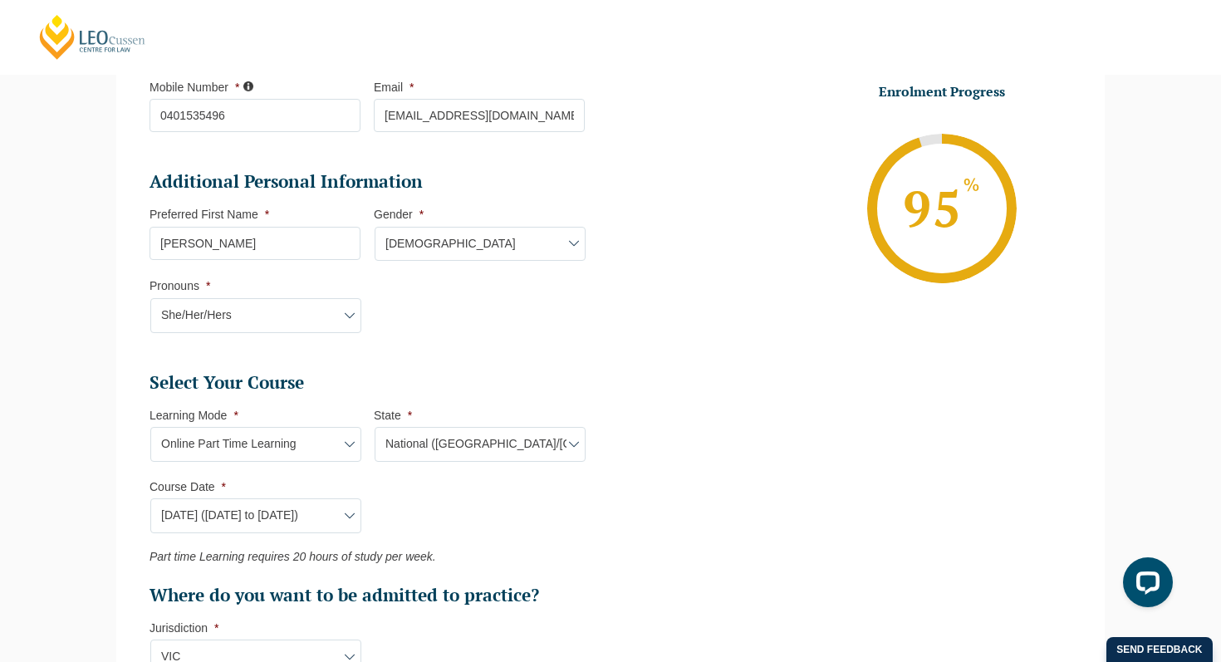
scroll to position [468, 0]
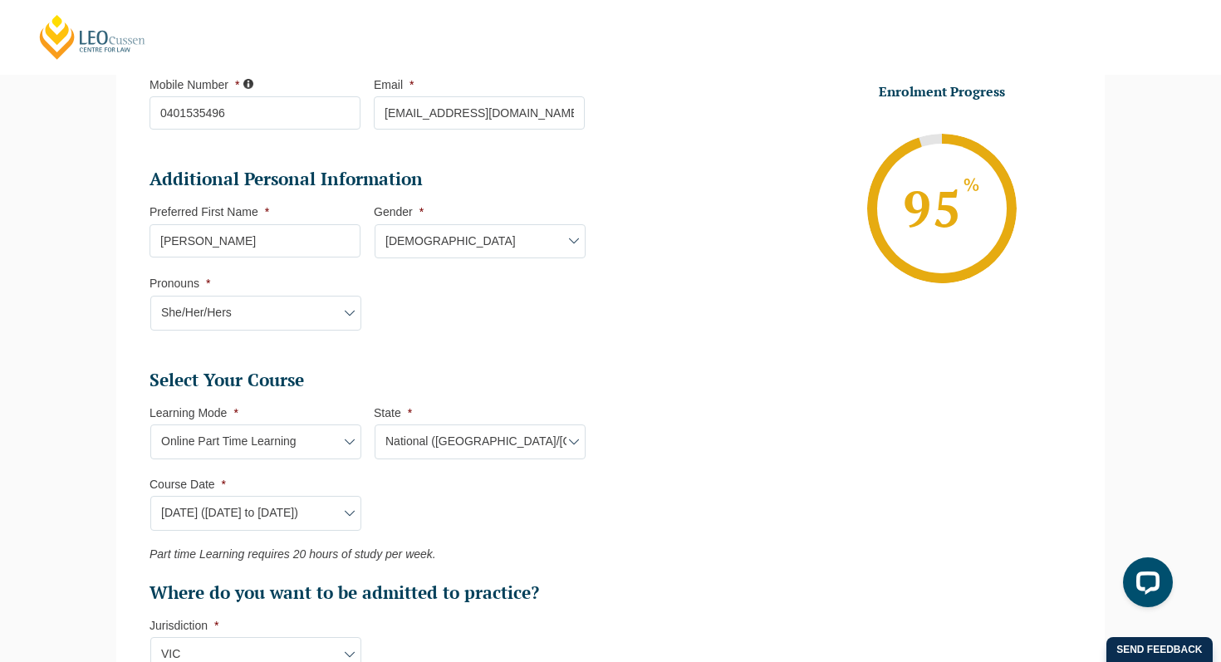
click at [450, 234] on select "Gender* [DEMOGRAPHIC_DATA] [DEMOGRAPHIC_DATA] [DEMOGRAPHIC_DATA] [DEMOGRAPHIC_D…" at bounding box center [480, 241] width 211 height 35
click at [375, 226] on select "Gender* [DEMOGRAPHIC_DATA] [DEMOGRAPHIC_DATA] [DEMOGRAPHIC_DATA] [DEMOGRAPHIC_D…" at bounding box center [480, 241] width 211 height 35
click at [433, 233] on select "Gender* [DEMOGRAPHIC_DATA] [DEMOGRAPHIC_DATA] [DEMOGRAPHIC_DATA] [DEMOGRAPHIC_D…" at bounding box center [480, 241] width 211 height 35
click at [375, 226] on select "Gender* [DEMOGRAPHIC_DATA] [DEMOGRAPHIC_DATA] [DEMOGRAPHIC_DATA] [DEMOGRAPHIC_D…" at bounding box center [480, 241] width 211 height 35
click at [436, 238] on select "Gender* [DEMOGRAPHIC_DATA] [DEMOGRAPHIC_DATA] [DEMOGRAPHIC_DATA] [DEMOGRAPHIC_D…" at bounding box center [480, 241] width 211 height 35
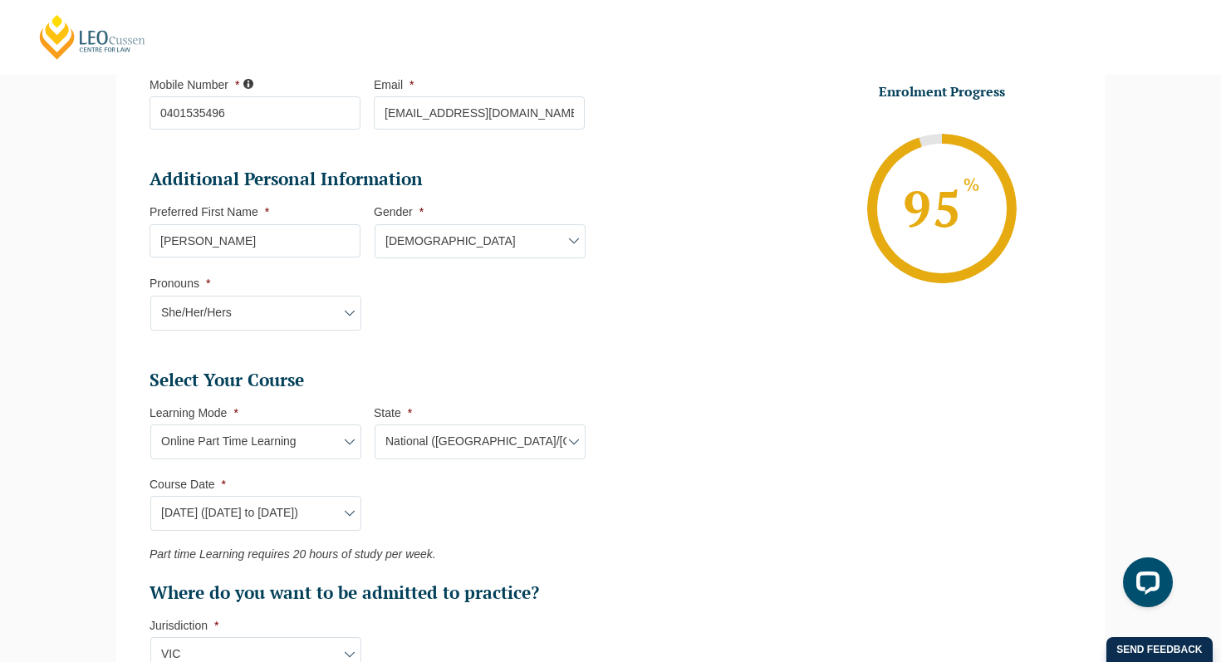
select select "[DEMOGRAPHIC_DATA]"
click at [375, 226] on select "Gender* [DEMOGRAPHIC_DATA] [DEMOGRAPHIC_DATA] [DEMOGRAPHIC_DATA] [DEMOGRAPHIC_D…" at bounding box center [480, 241] width 211 height 35
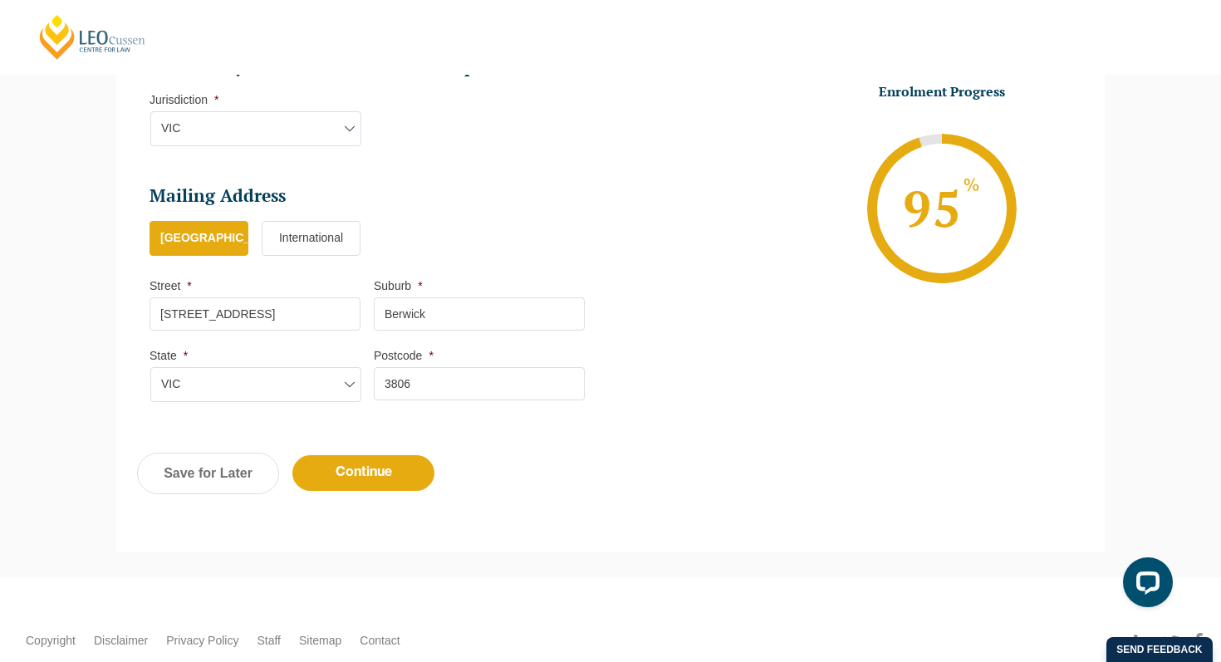
scroll to position [1004, 0]
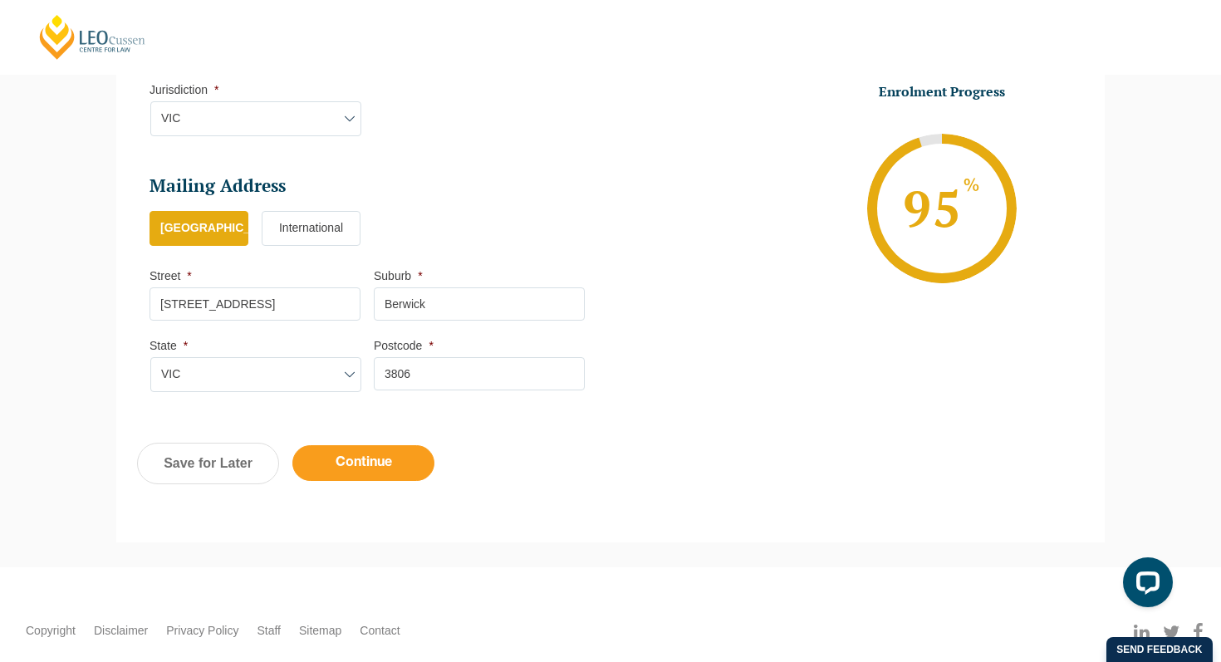
click at [355, 477] on input "Continue" at bounding box center [363, 463] width 142 height 36
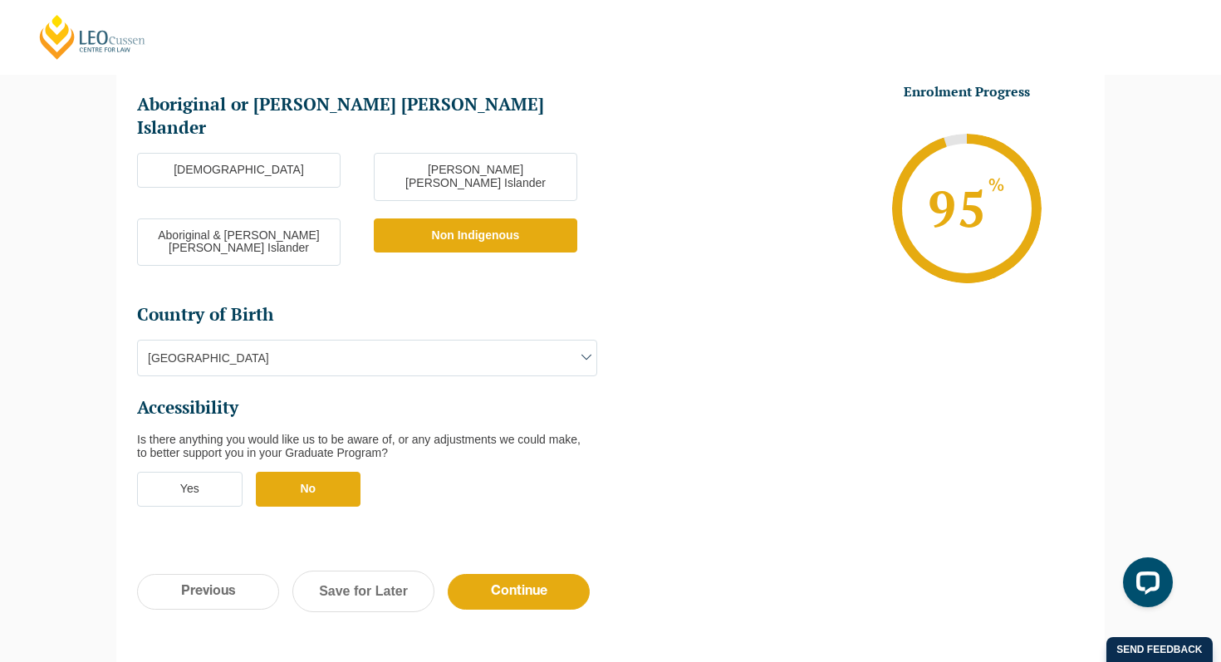
scroll to position [455, 0]
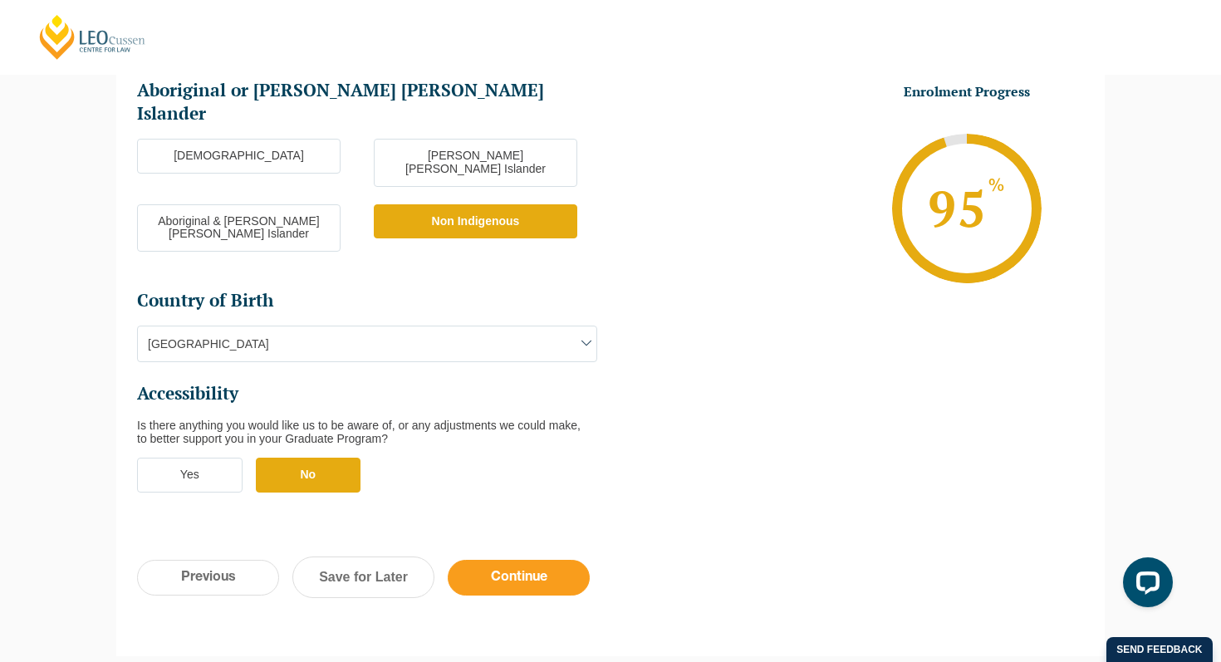
click at [512, 560] on input "Continue" at bounding box center [519, 578] width 142 height 36
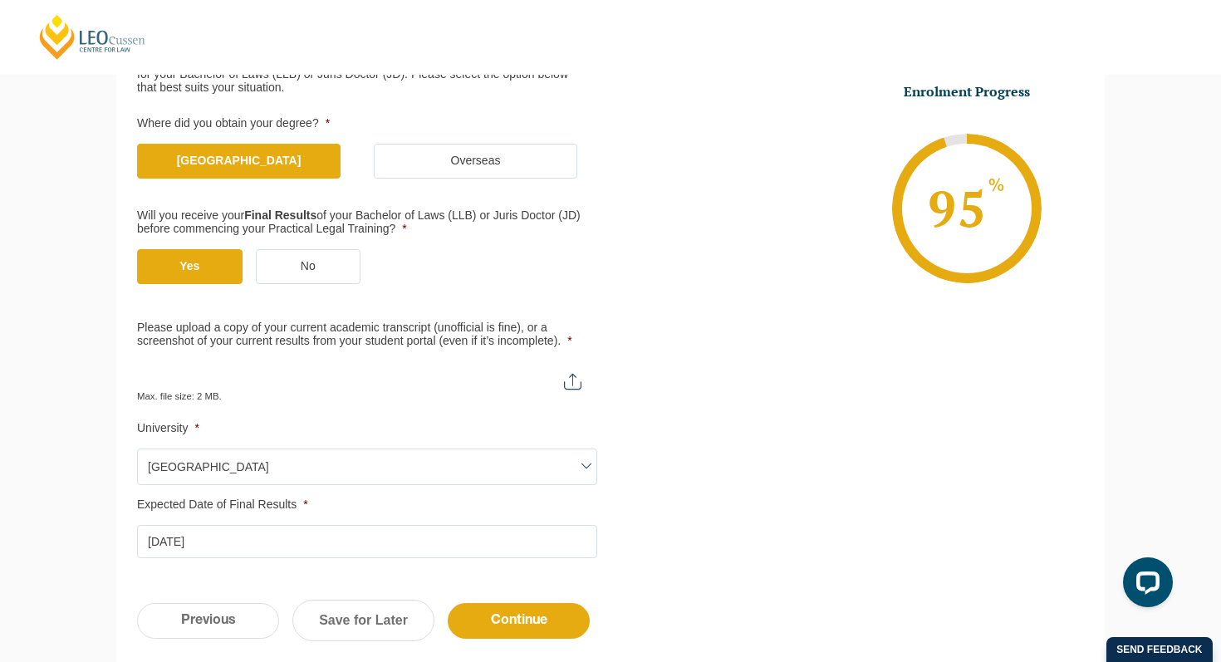
scroll to position [302, 0]
click at [576, 384] on input "Please upload a copy of your current academic transcript (unofficial is fine), …" at bounding box center [367, 376] width 460 height 28
type input "C:\fakepath\Academic Results from Monash Student Portal.pdf"
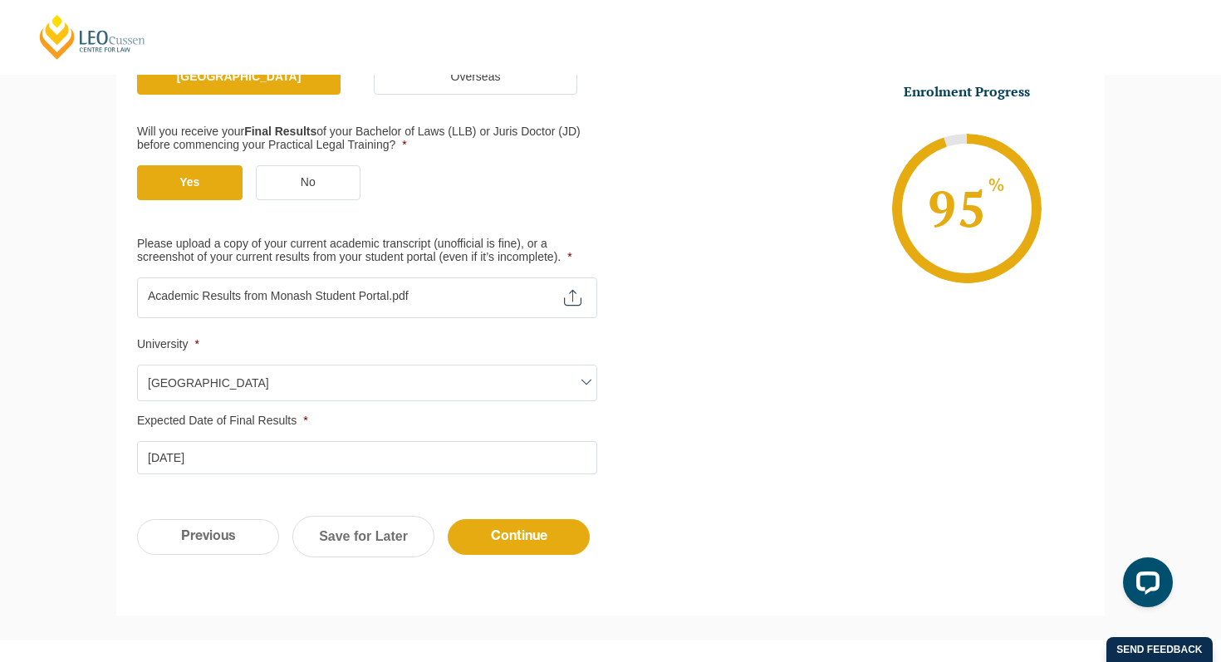
scroll to position [399, 0]
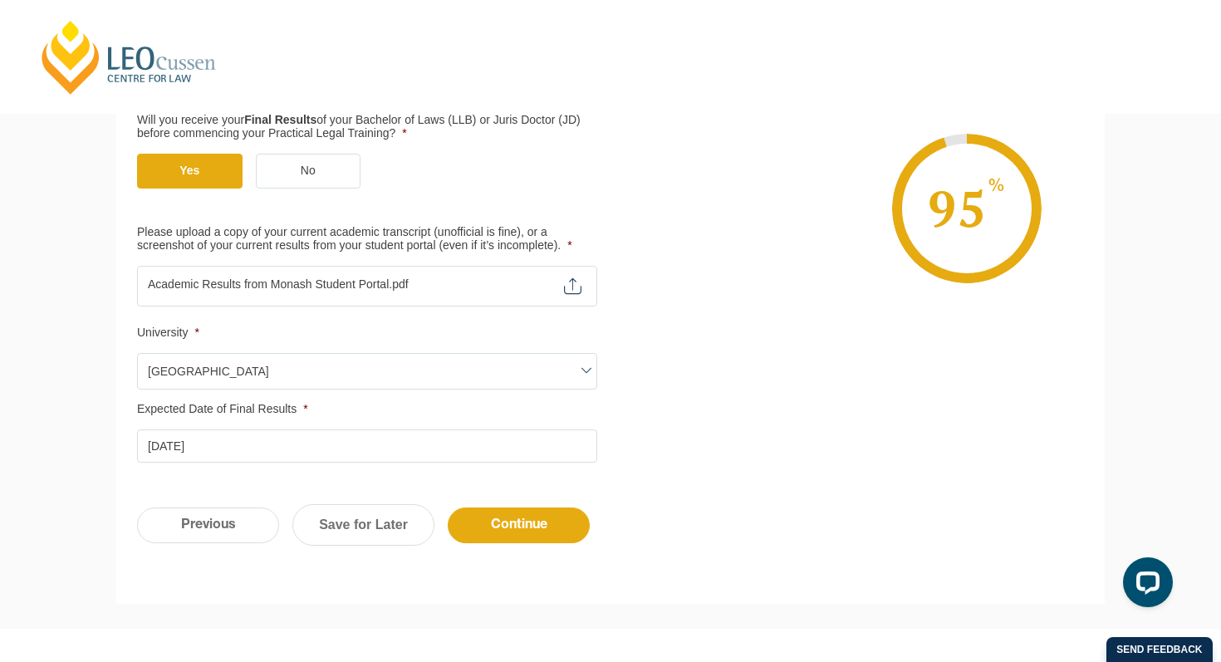
click at [236, 454] on input "[DATE]" at bounding box center [367, 445] width 460 height 33
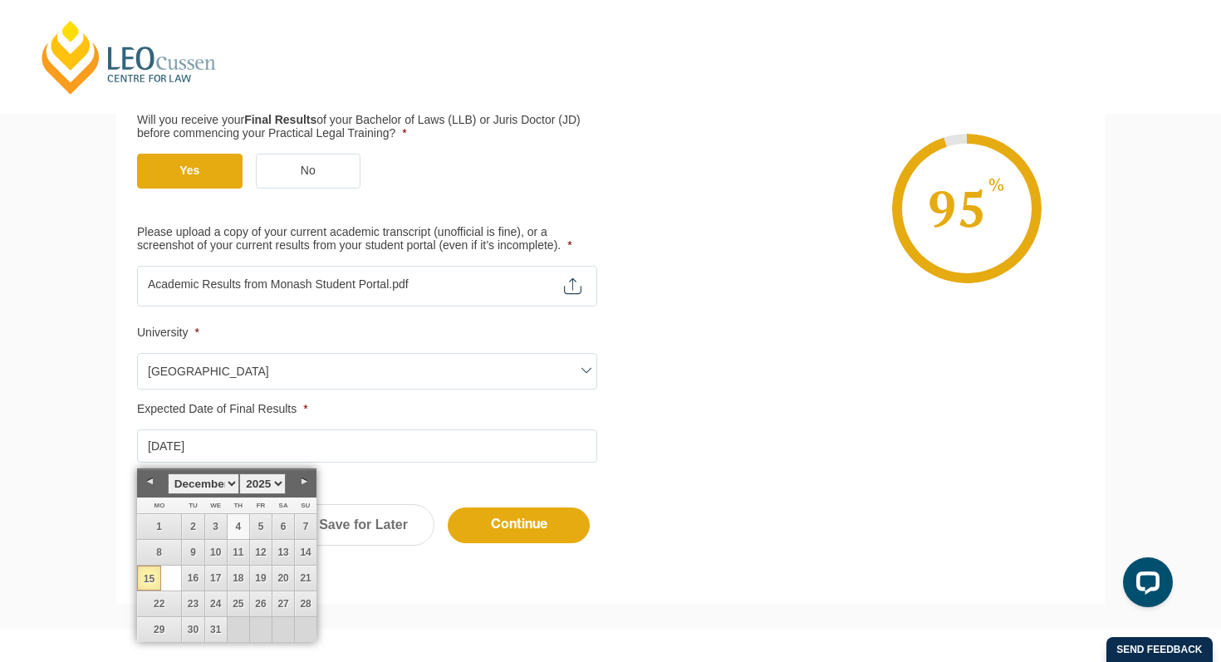
click at [238, 525] on link "4" at bounding box center [239, 526] width 22 height 25
type input "[DATE]"
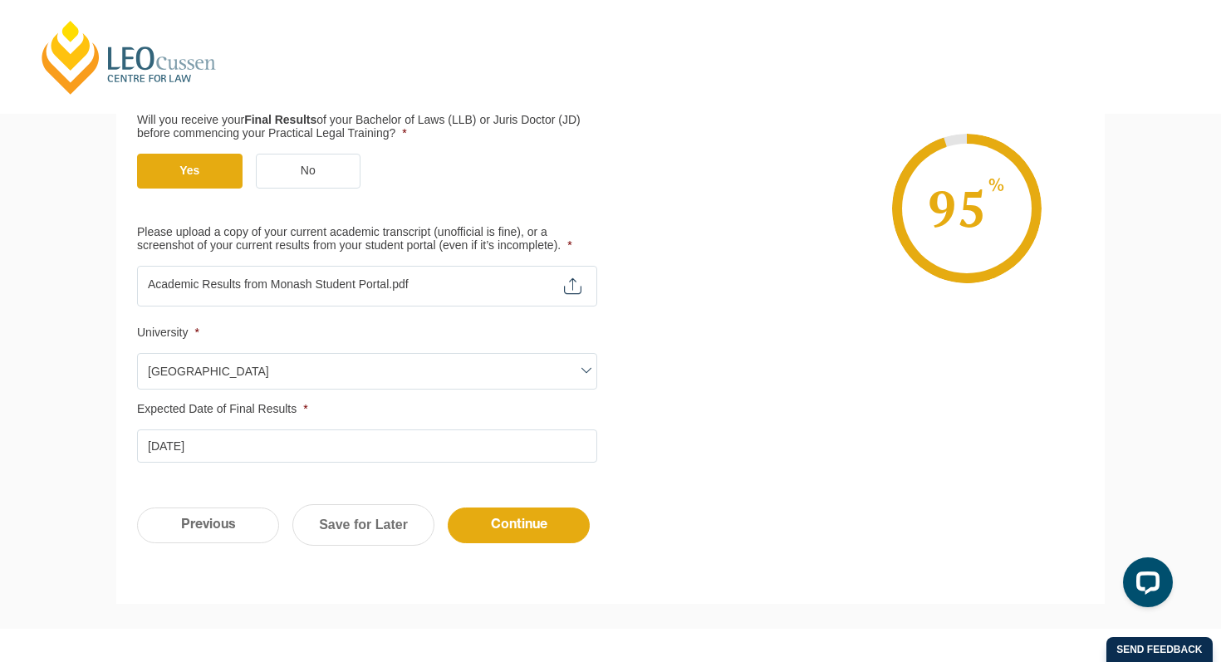
click at [738, 474] on div "Qualification Before enrolling in the Practical Legal Training program, you wil…" at bounding box center [610, 170] width 988 height 634
click at [535, 525] on input "Continue" at bounding box center [519, 525] width 142 height 36
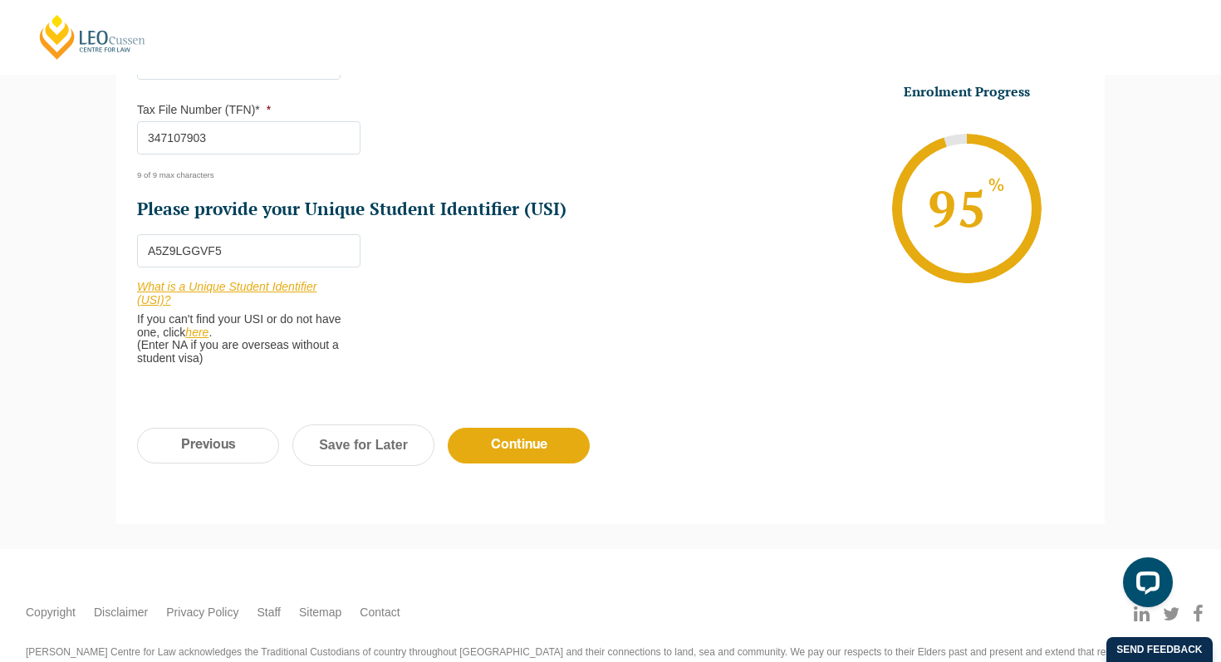
scroll to position [647, 0]
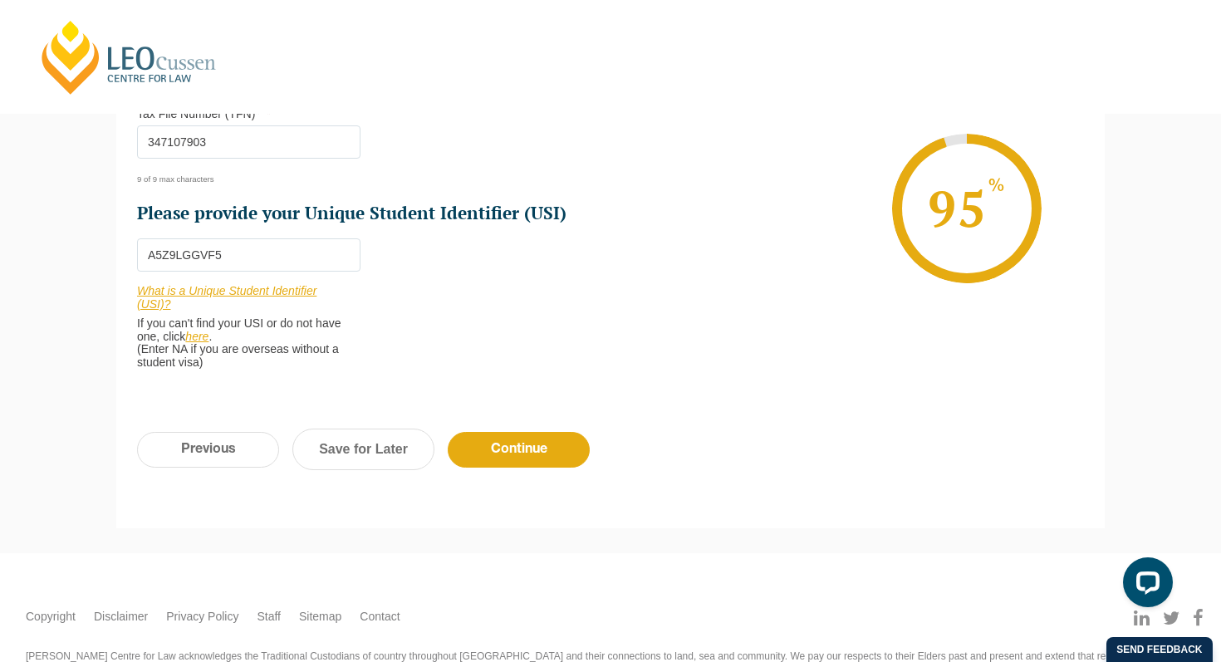
drag, startPoint x: 247, startPoint y: 246, endPoint x: 113, endPoint y: 246, distance: 134.5
click at [113, 246] on div "Step 5 of 6 83% Congratulations! You’re taking the first step to being a Qualif…" at bounding box center [610, 54] width 1013 height 948
drag, startPoint x: 259, startPoint y: 252, endPoint x: 66, endPoint y: 252, distance: 193.5
click at [66, 252] on div "Step 5 of 6 83% Congratulations! You’re taking the first step to being a Qualif…" at bounding box center [610, 54] width 1221 height 998
paste input "A5Z9LGGVF5"
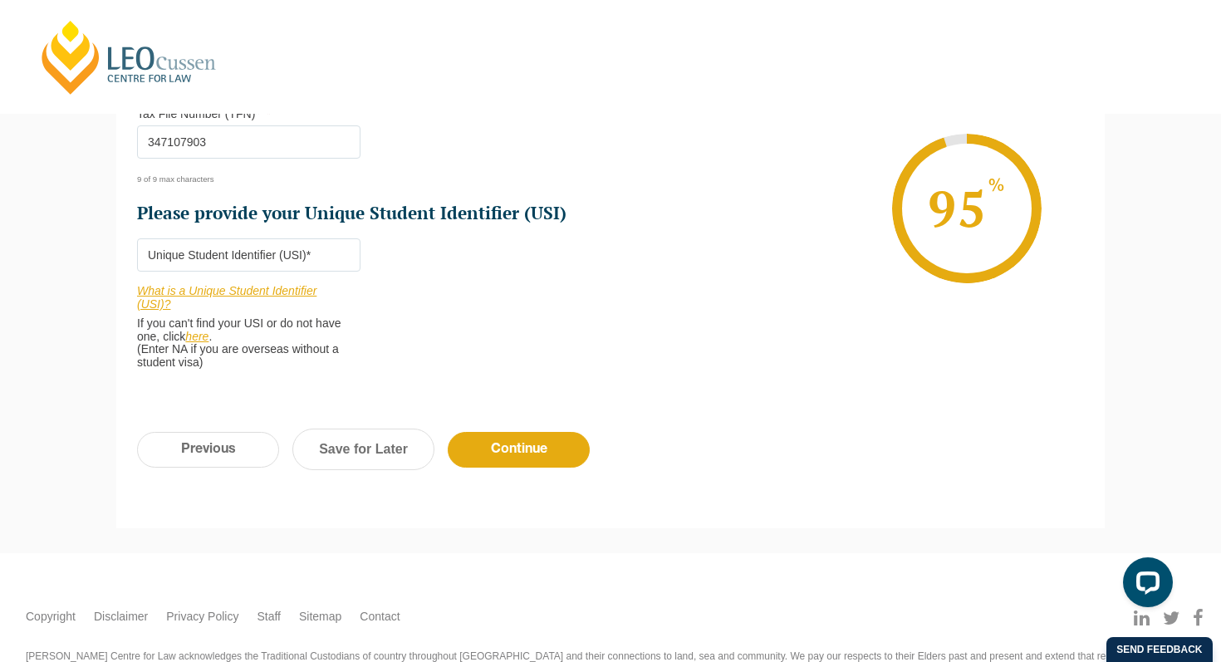
type input "A5Z9LGGVF5"
click at [521, 235] on li "Who would you like to organise your Professional Placement? [PERSON_NAME] can a…" at bounding box center [373, 30] width 473 height 713
click at [491, 451] on input "Continue" at bounding box center [519, 450] width 142 height 36
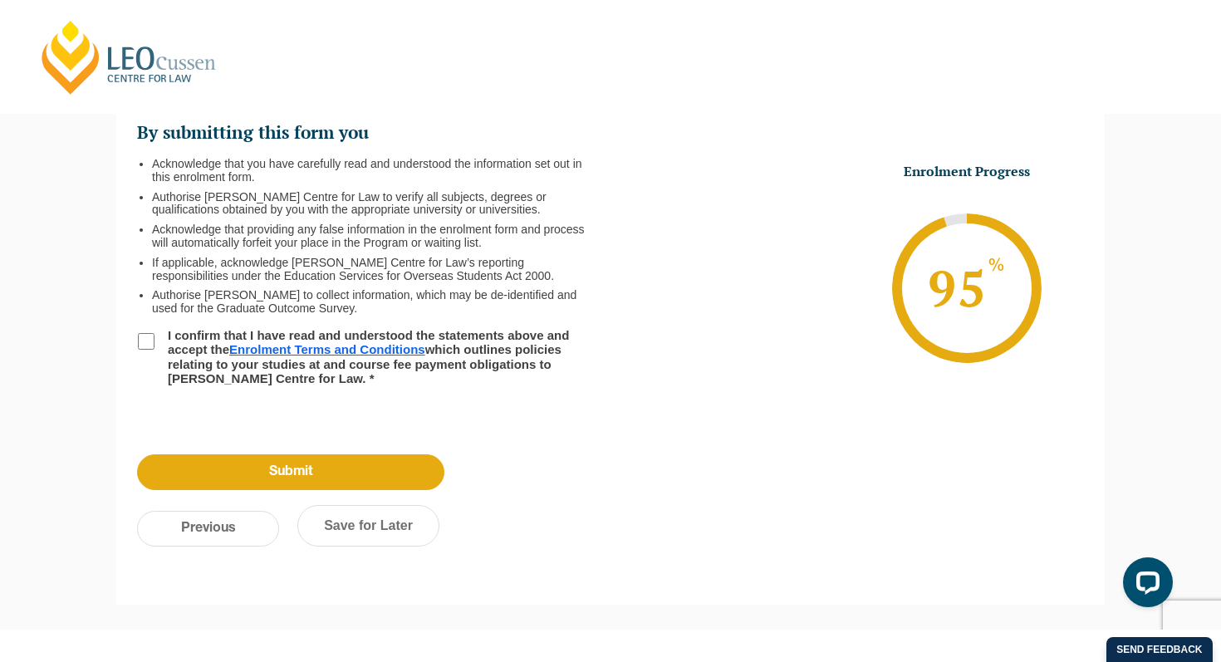
scroll to position [144, 0]
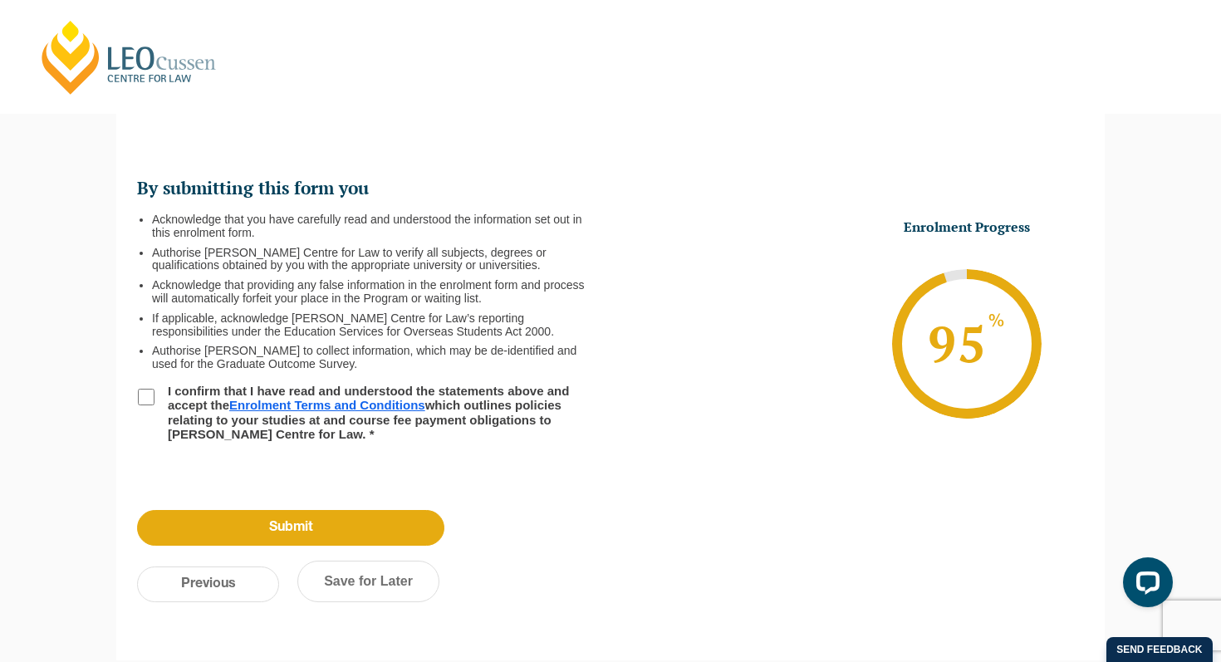
click at [143, 390] on input "I confirm that I have read and understood the statements above and accept the E…" at bounding box center [146, 397] width 17 height 17
checkbox input "true"
click at [168, 588] on input "Previous" at bounding box center [208, 584] width 142 height 36
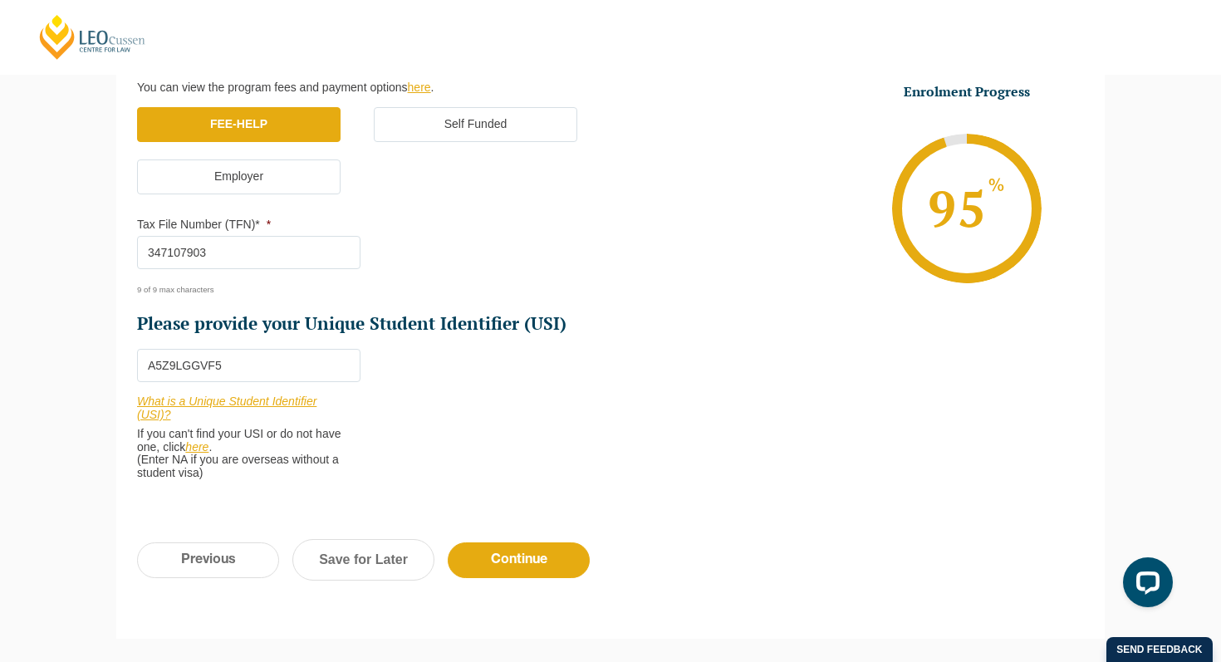
scroll to position [540, 0]
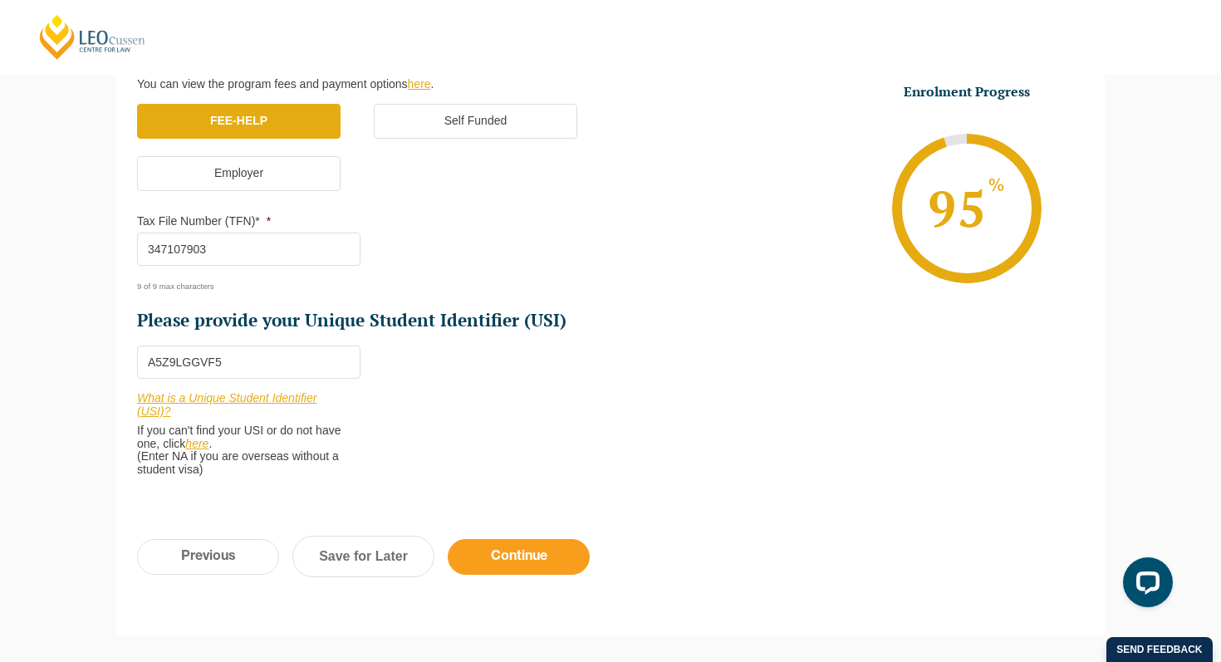
click at [487, 554] on input "Continue" at bounding box center [519, 557] width 142 height 36
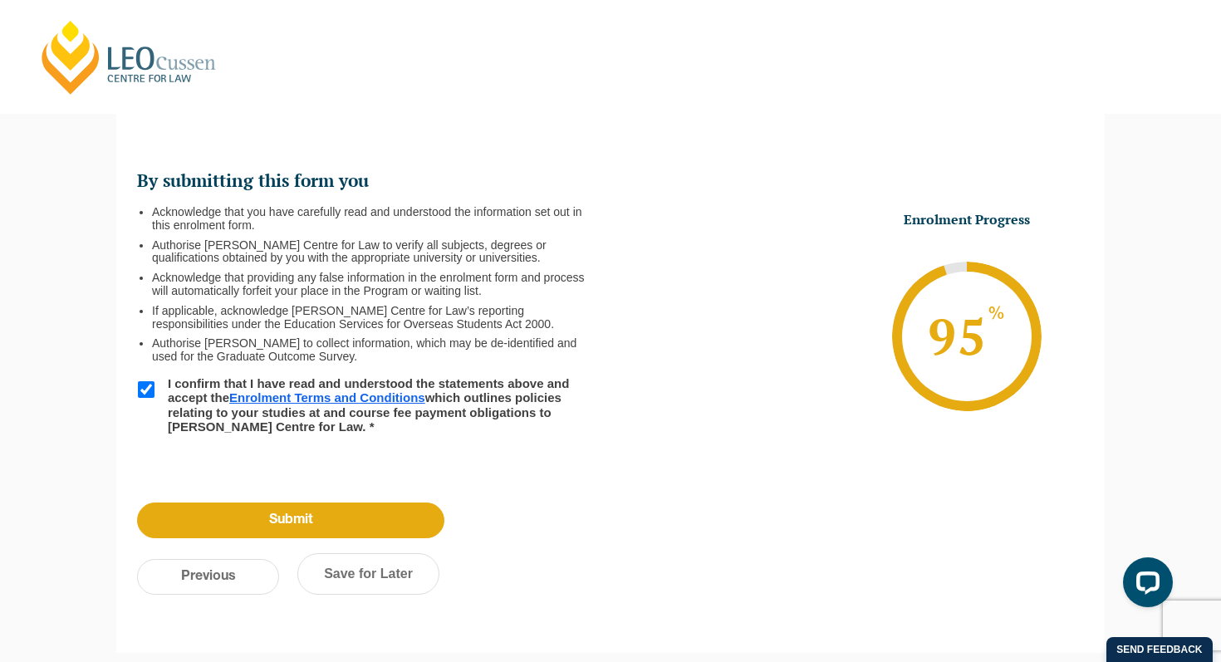
scroll to position [144, 0]
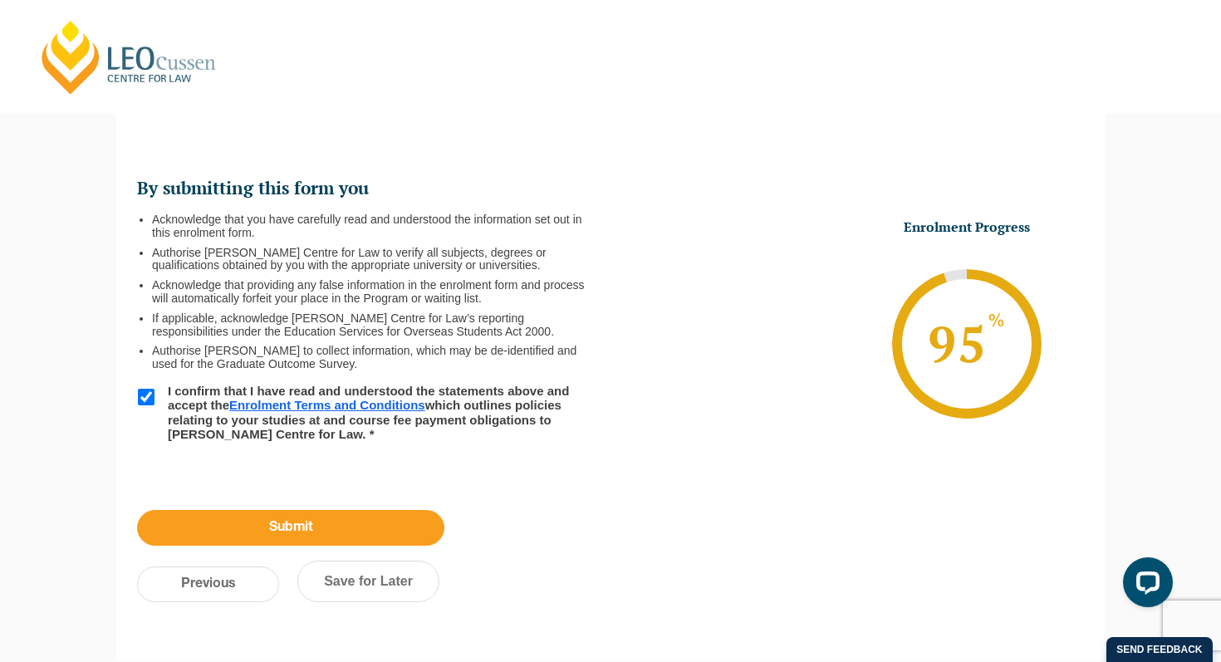
click at [321, 526] on input "Submit" at bounding box center [290, 528] width 307 height 36
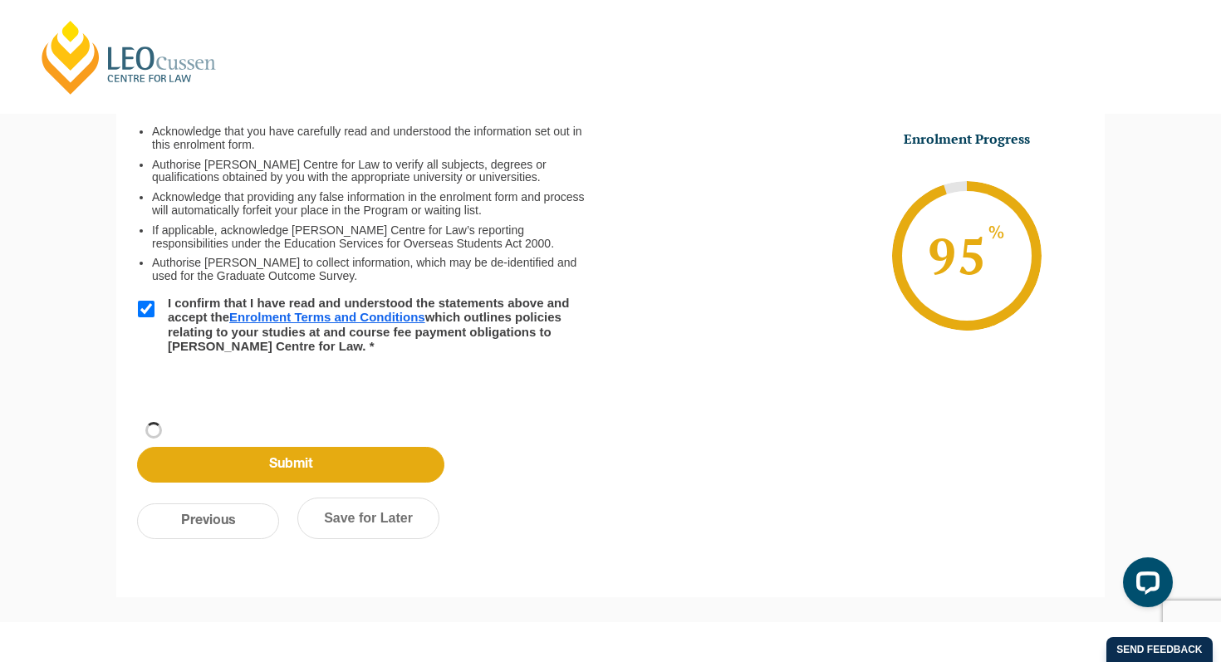
scroll to position [56, 0]
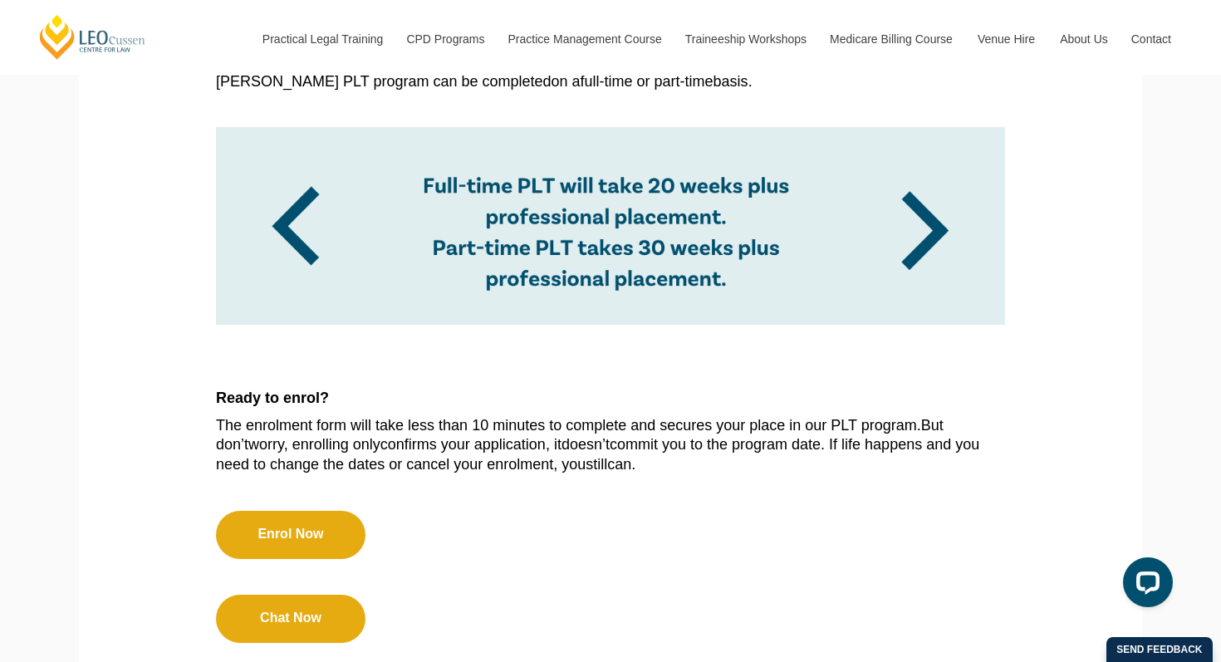
scroll to position [1403, 0]
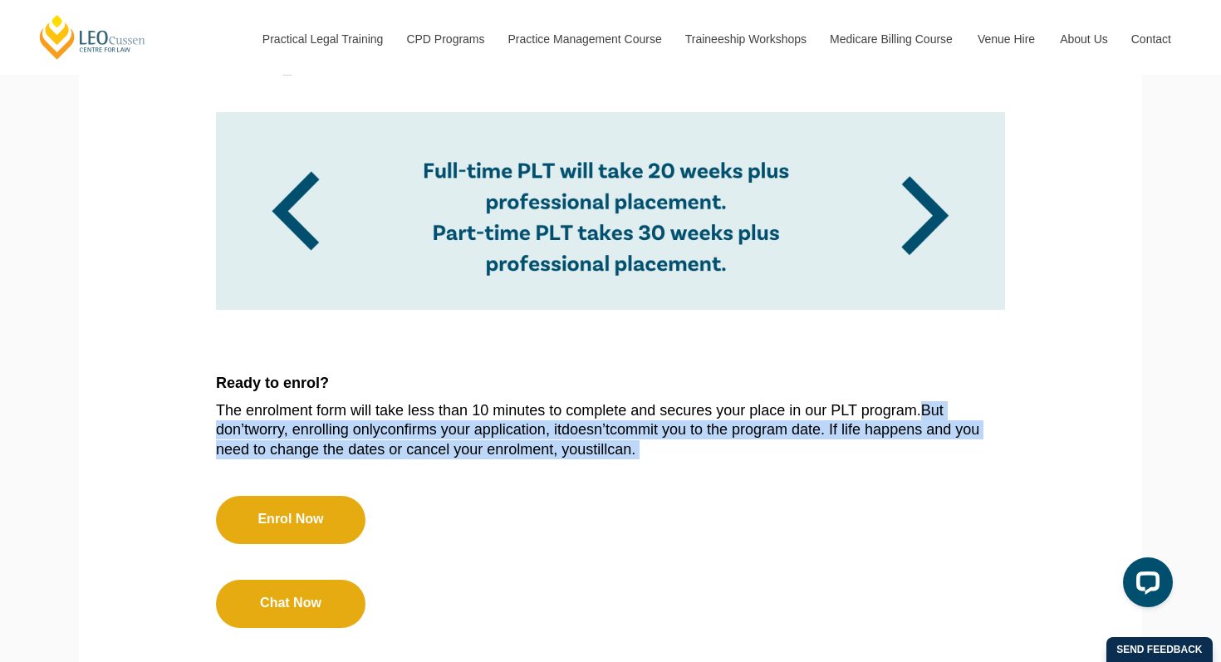
drag, startPoint x: 879, startPoint y: 370, endPoint x: 496, endPoint y: 414, distance: 385.3
click at [496, 414] on p "The enrolment form will take less than 10 minutes to complete and secures your …" at bounding box center [610, 430] width 789 height 58
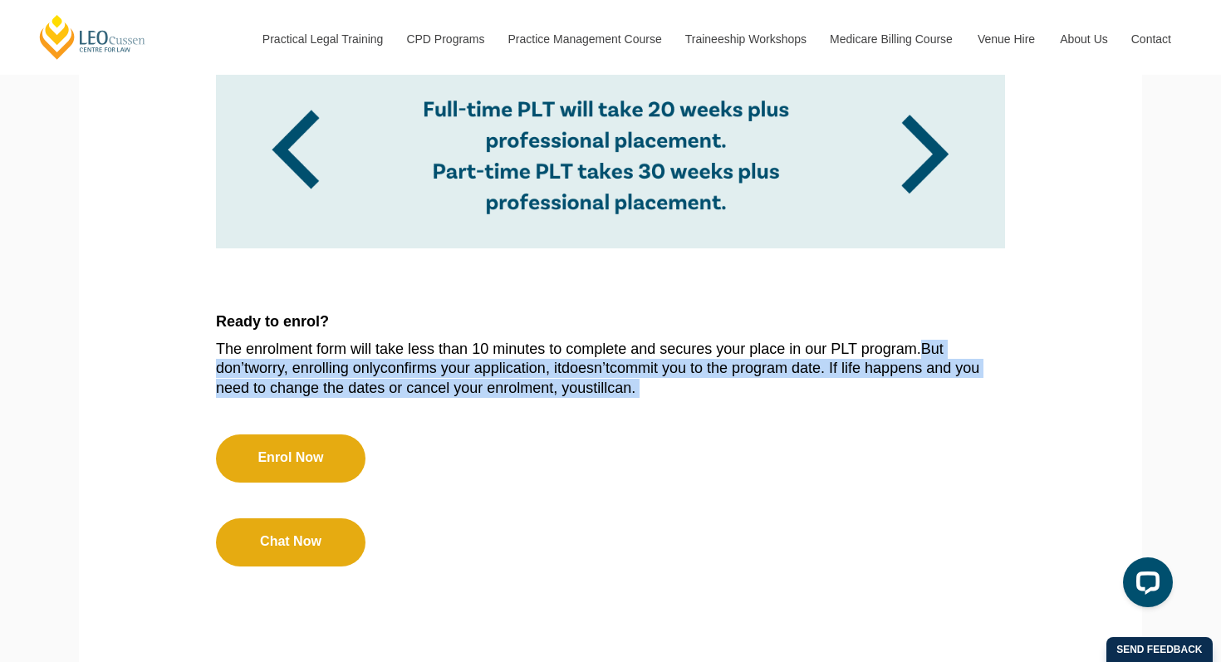
scroll to position [1428, 0]
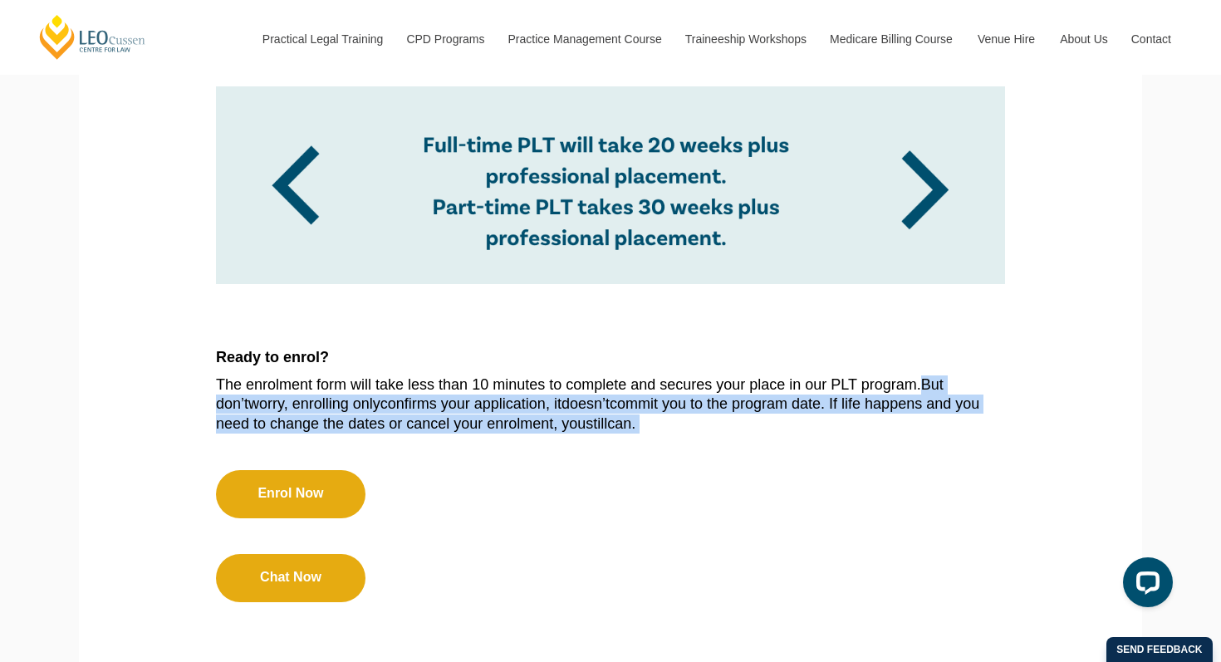
click at [532, 390] on p "The enrolment form will take less than 10 minutes to complete and secures your …" at bounding box center [610, 404] width 789 height 58
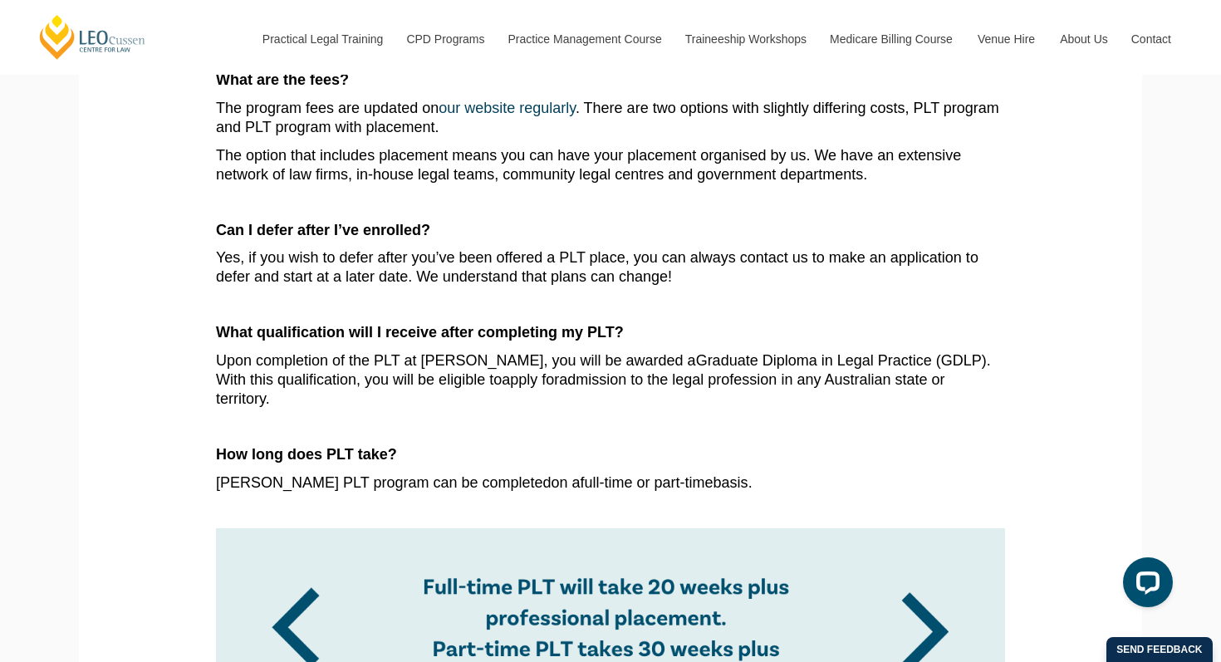
scroll to position [0, 0]
